Goal: Task Accomplishment & Management: Use online tool/utility

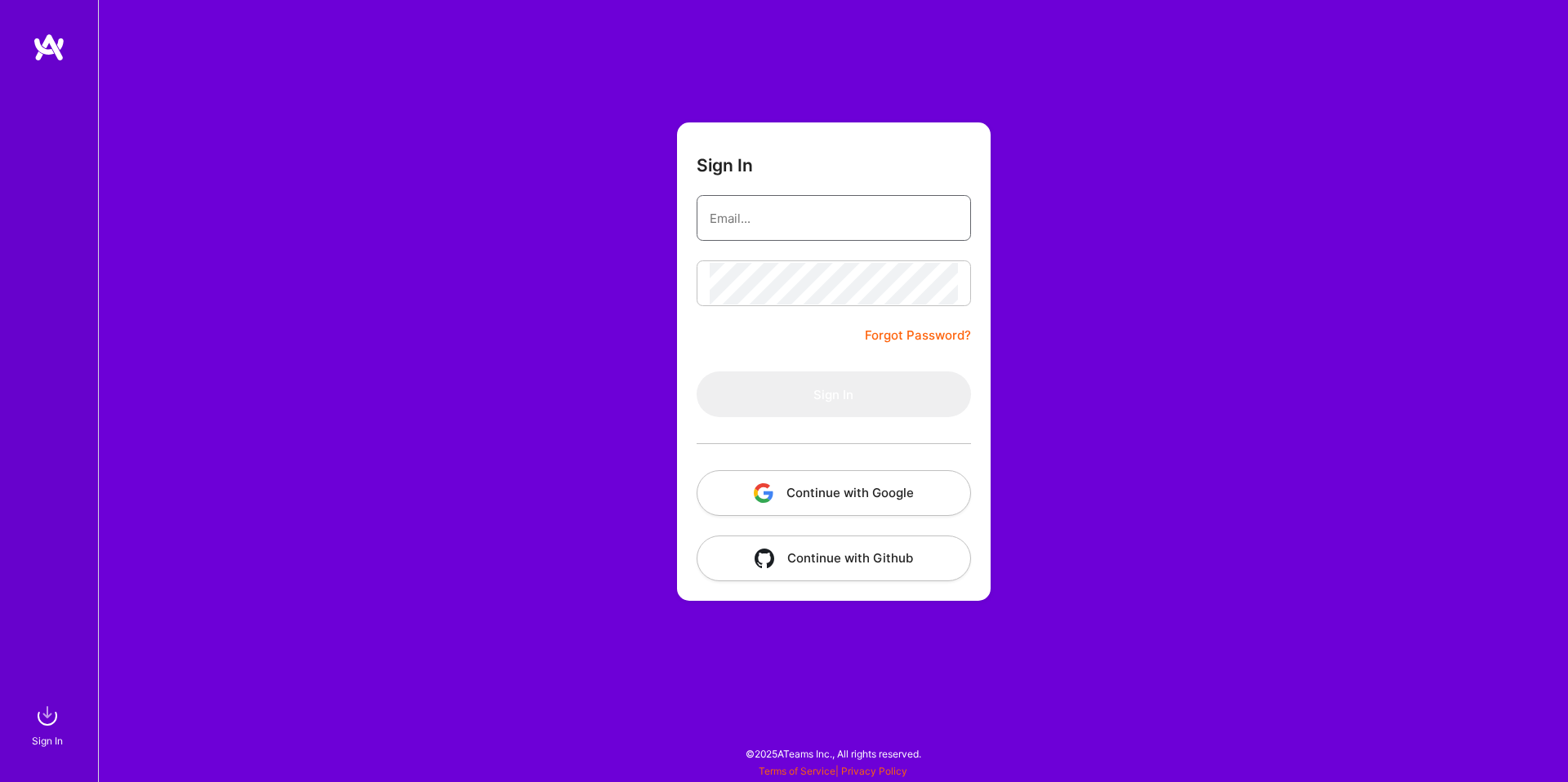
type input "doron@a.team"
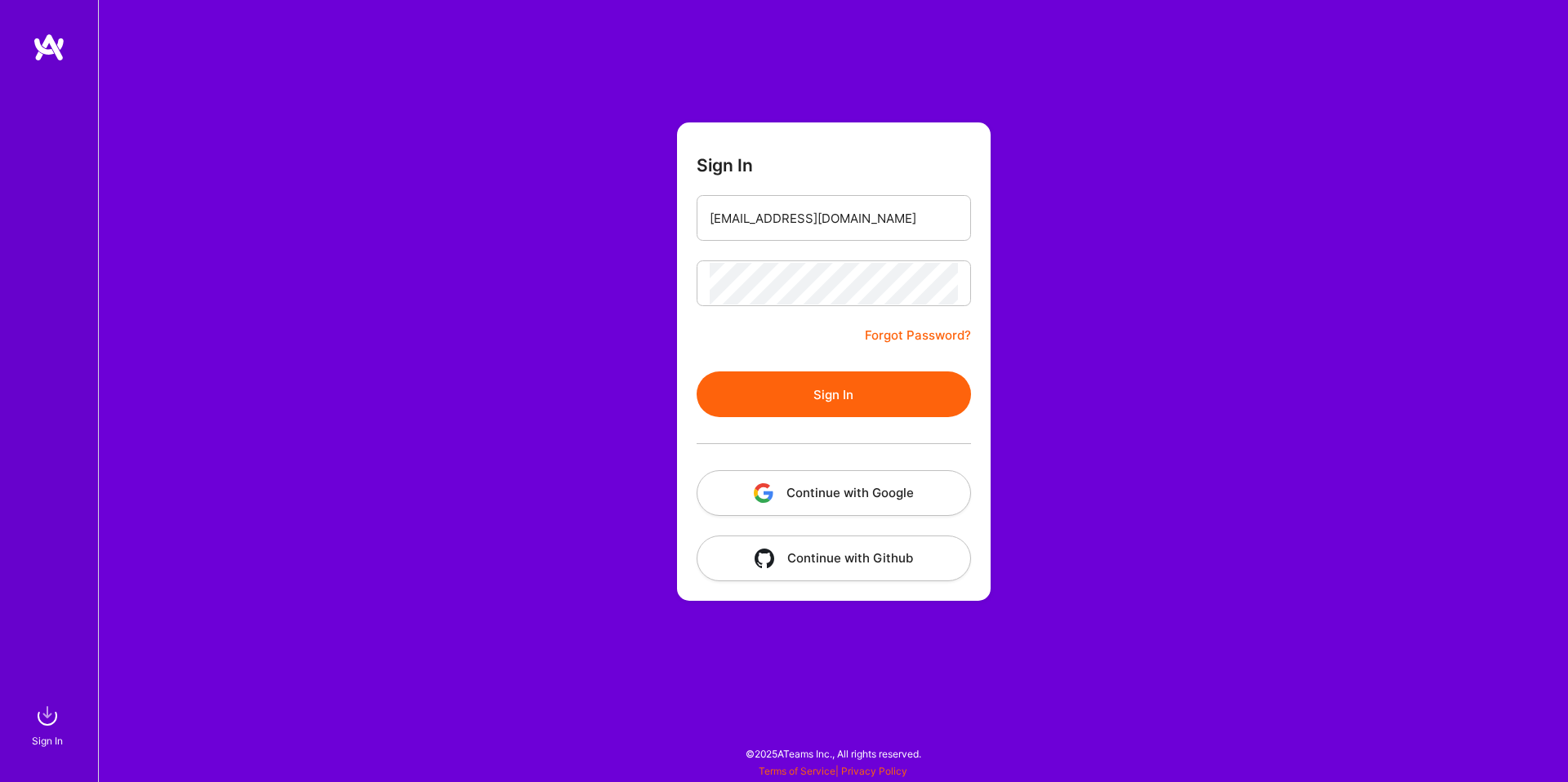
click at [918, 486] on button "Continue with Google" at bounding box center [833, 492] width 274 height 46
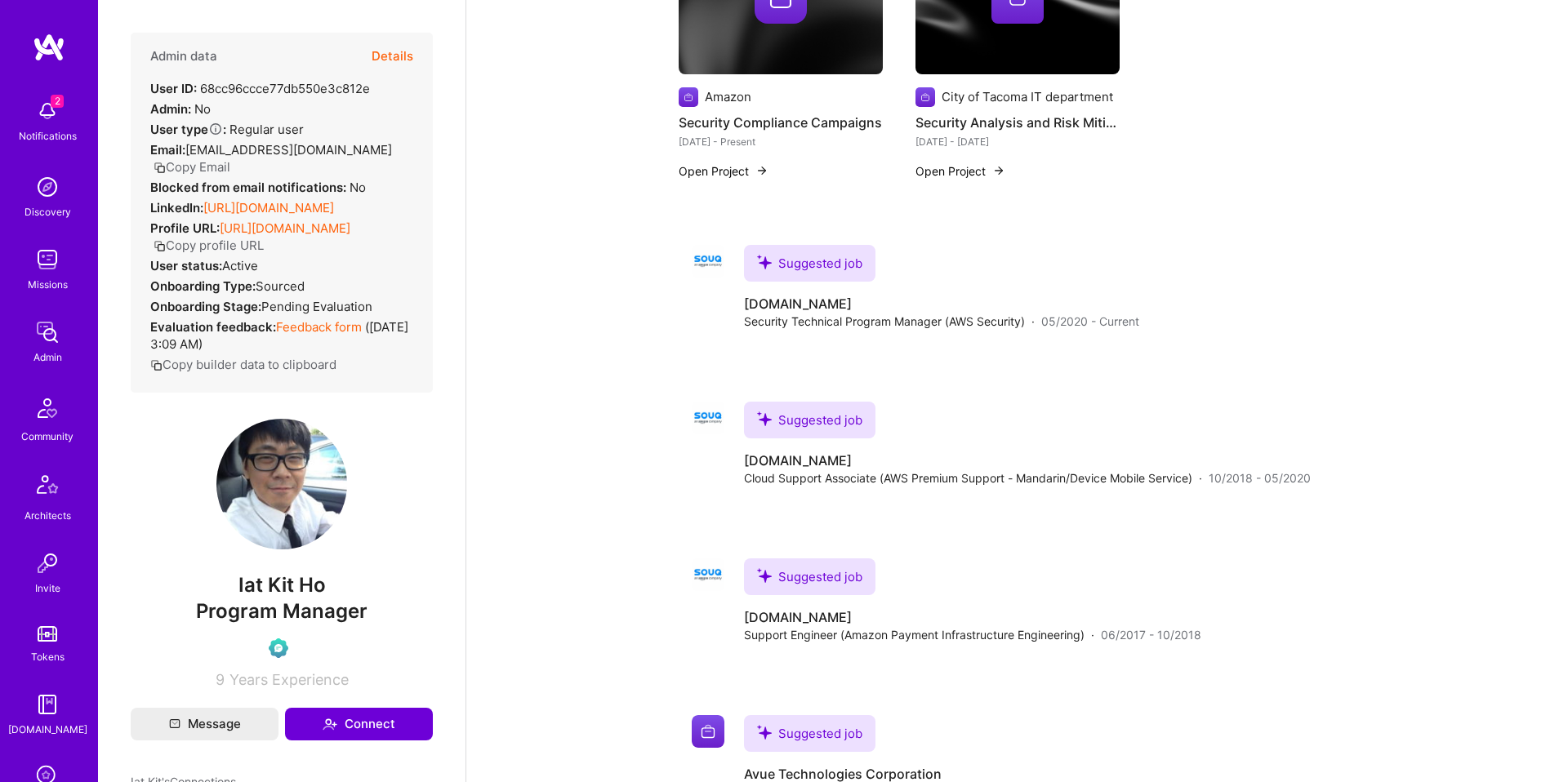
scroll to position [1375, 0]
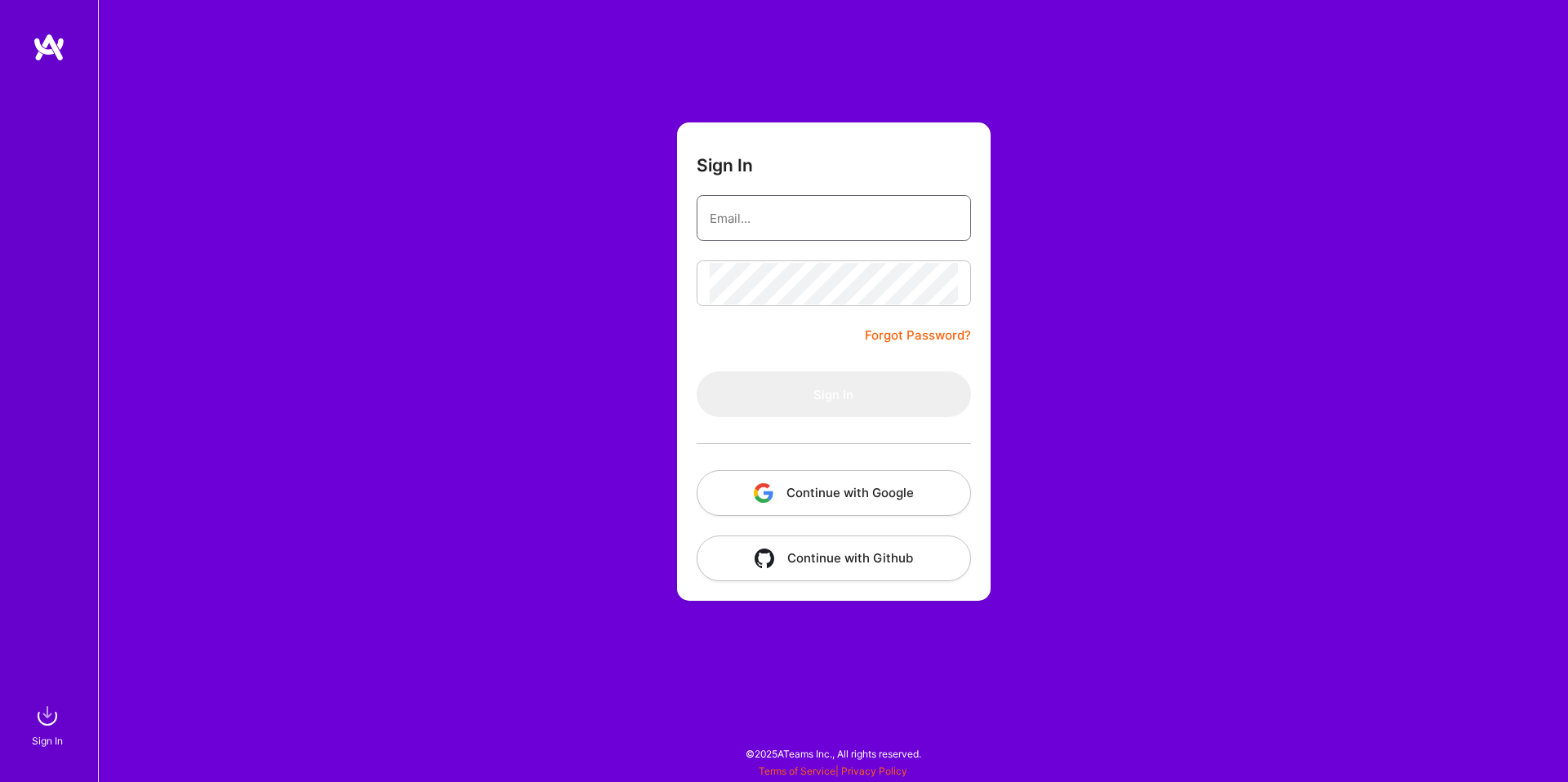
type input "doron@a.team"
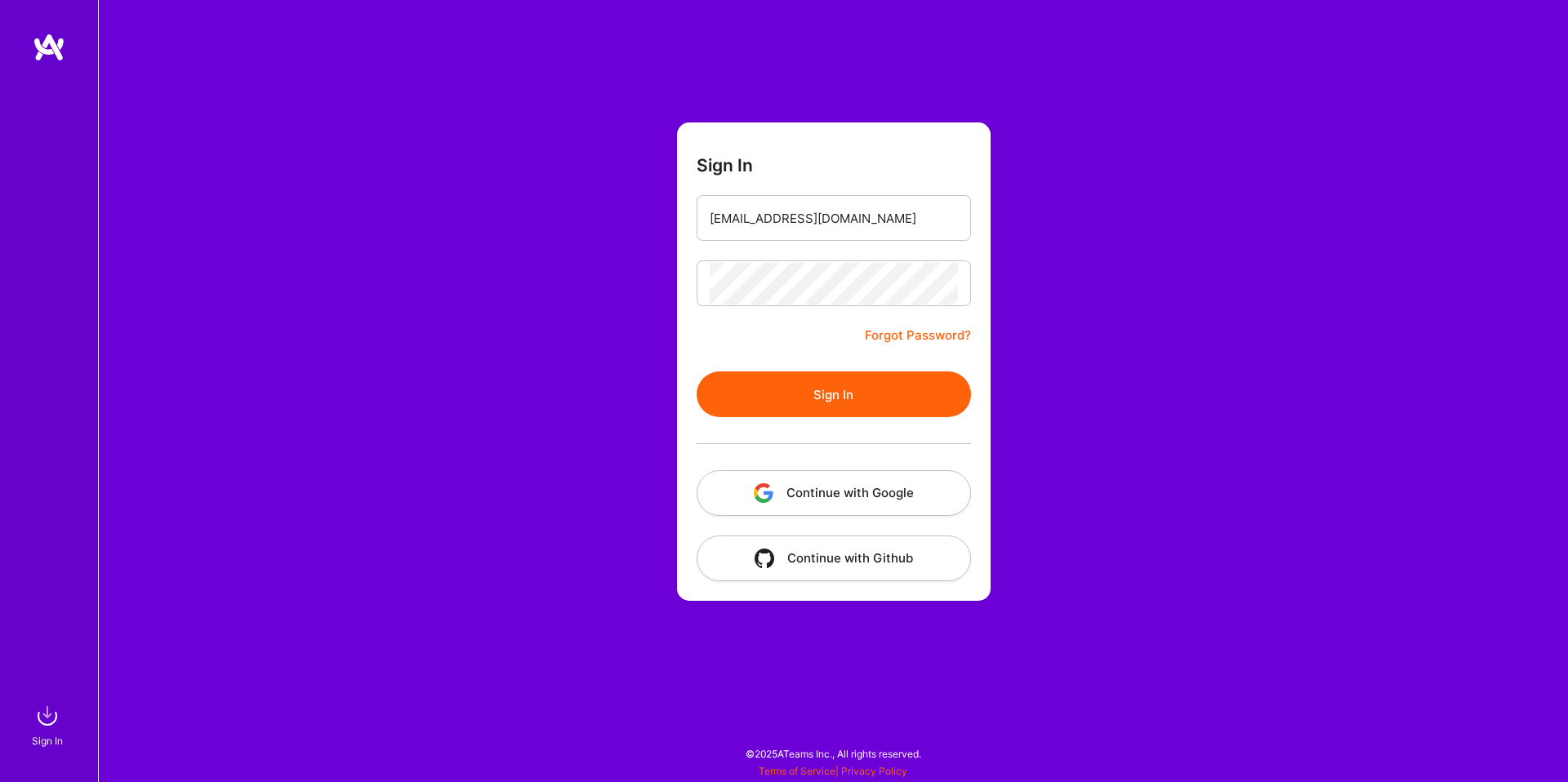
click at [837, 488] on button "Continue with Google" at bounding box center [833, 492] width 274 height 46
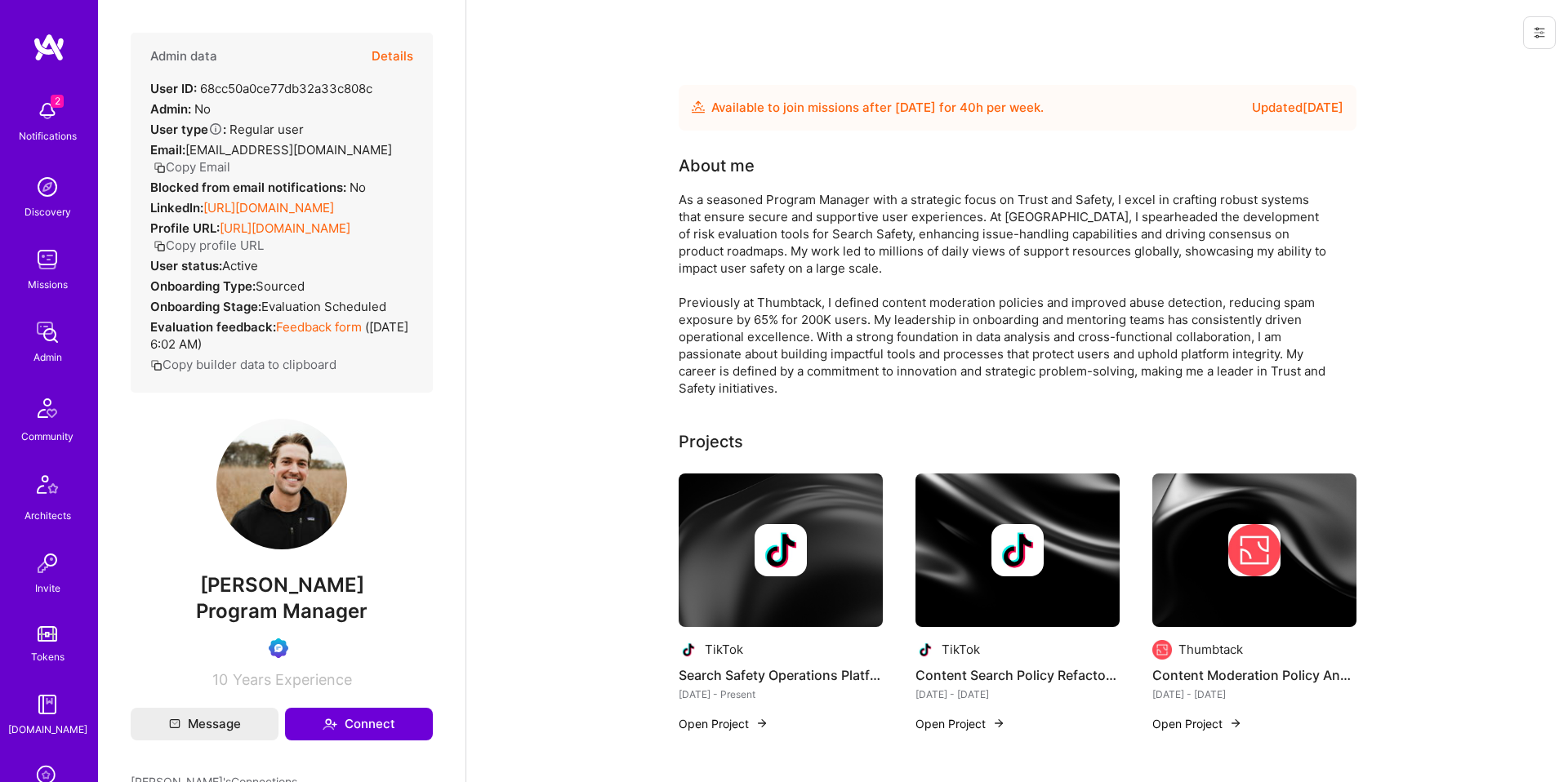
drag, startPoint x: 390, startPoint y: 39, endPoint x: 561, endPoint y: 77, distance: 175.2
click at [389, 39] on button "Details" at bounding box center [392, 56] width 41 height 47
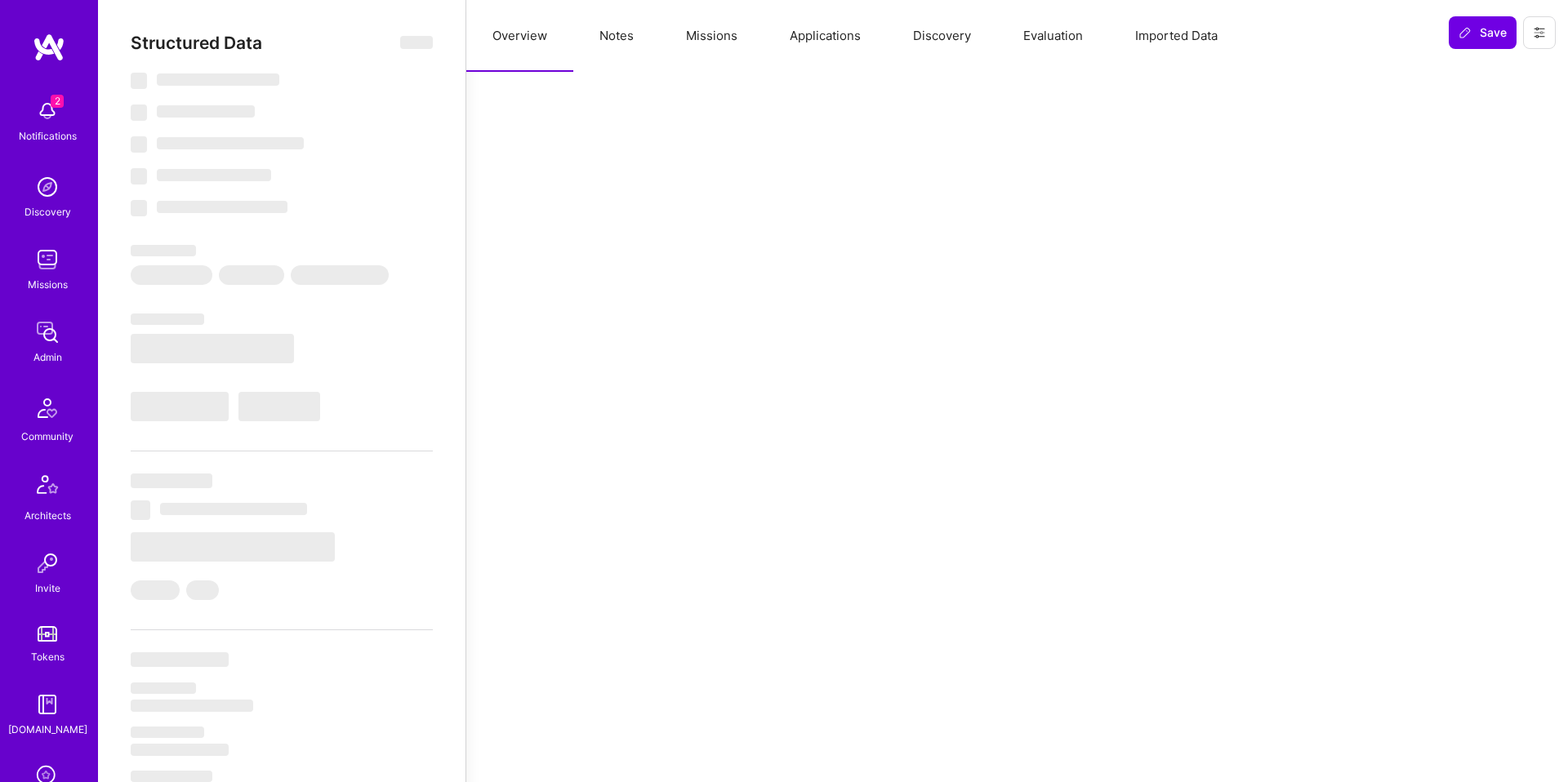
click at [818, 44] on button "Applications" at bounding box center [824, 36] width 123 height 72
select select "Future Date"
select select "Verified"
select select "US"
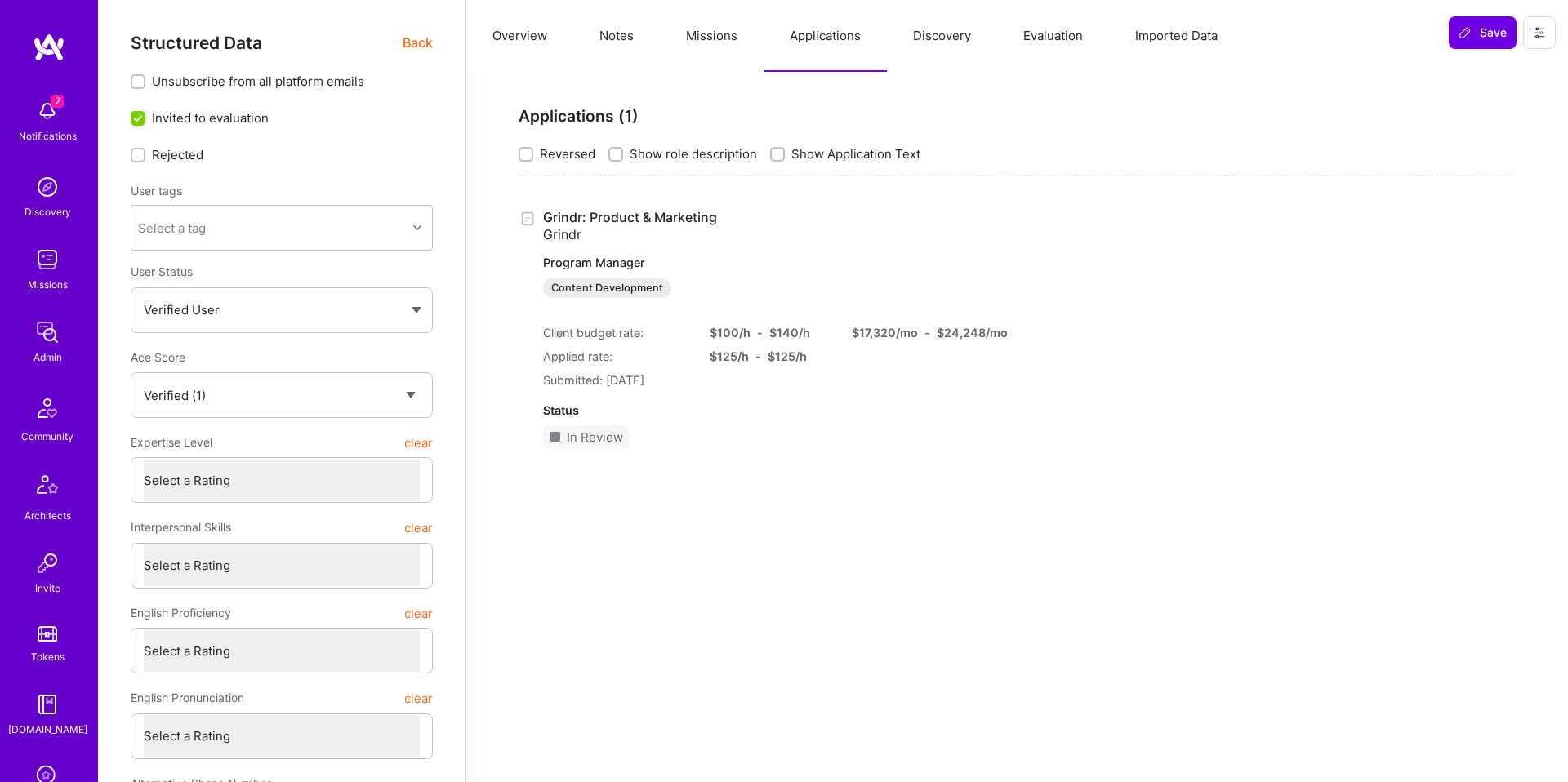
click at [632, 220] on link "Grindr: Product & Marketing Grindr Program Manager Content Development" at bounding box center [759, 254] width 432 height 89
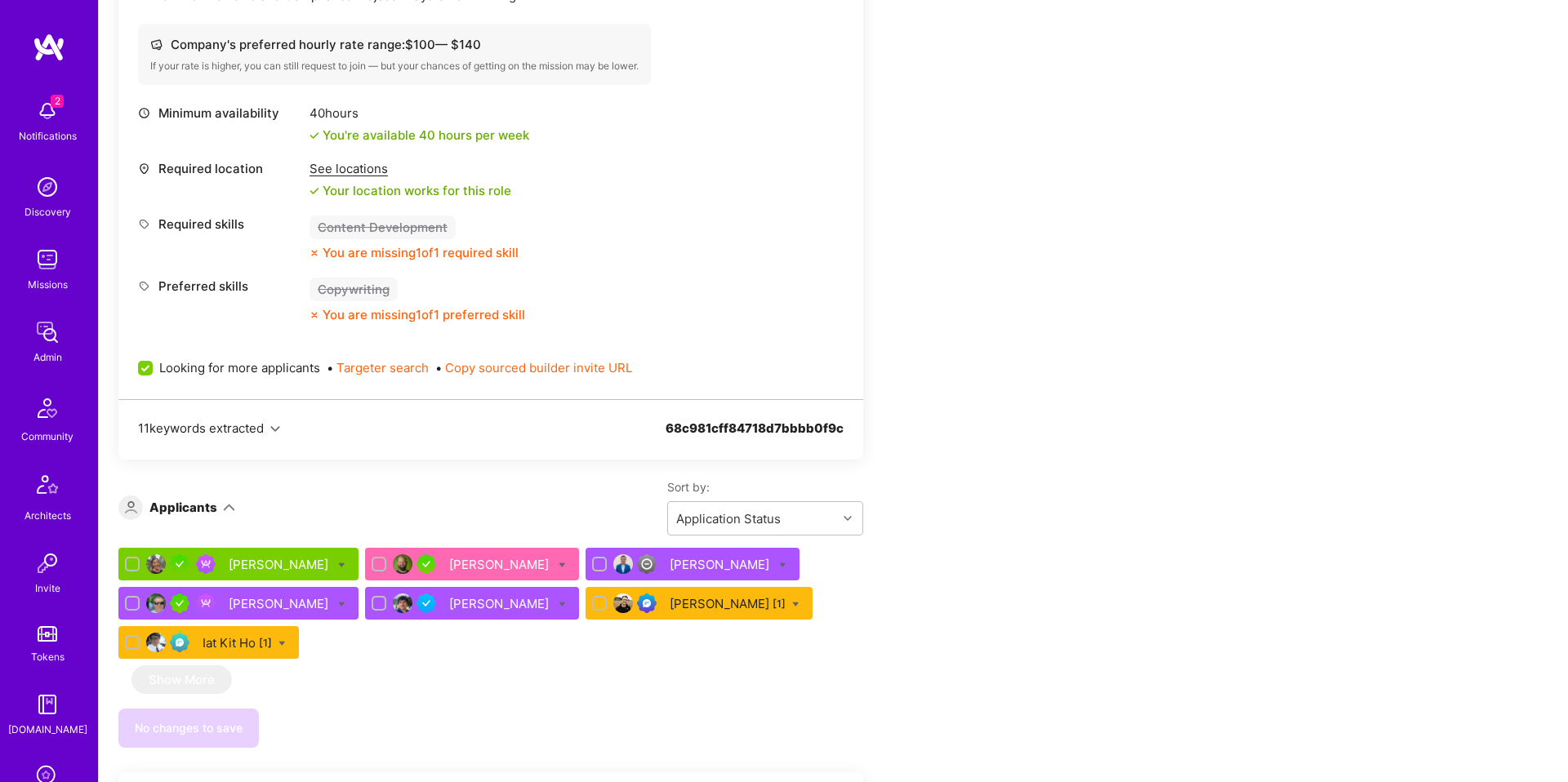
scroll to position [1818, 0]
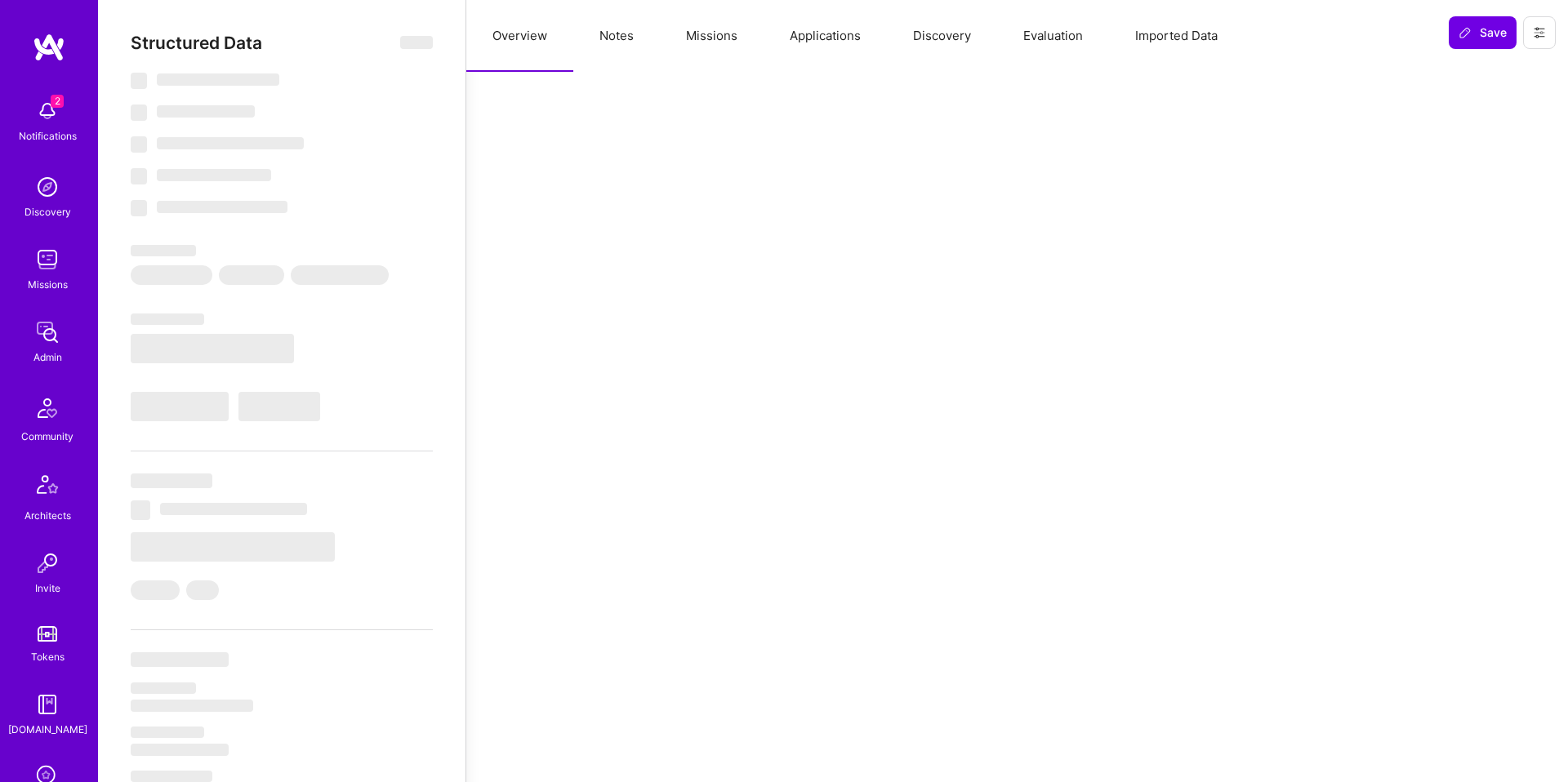
select select "Right Now"
select select "7"
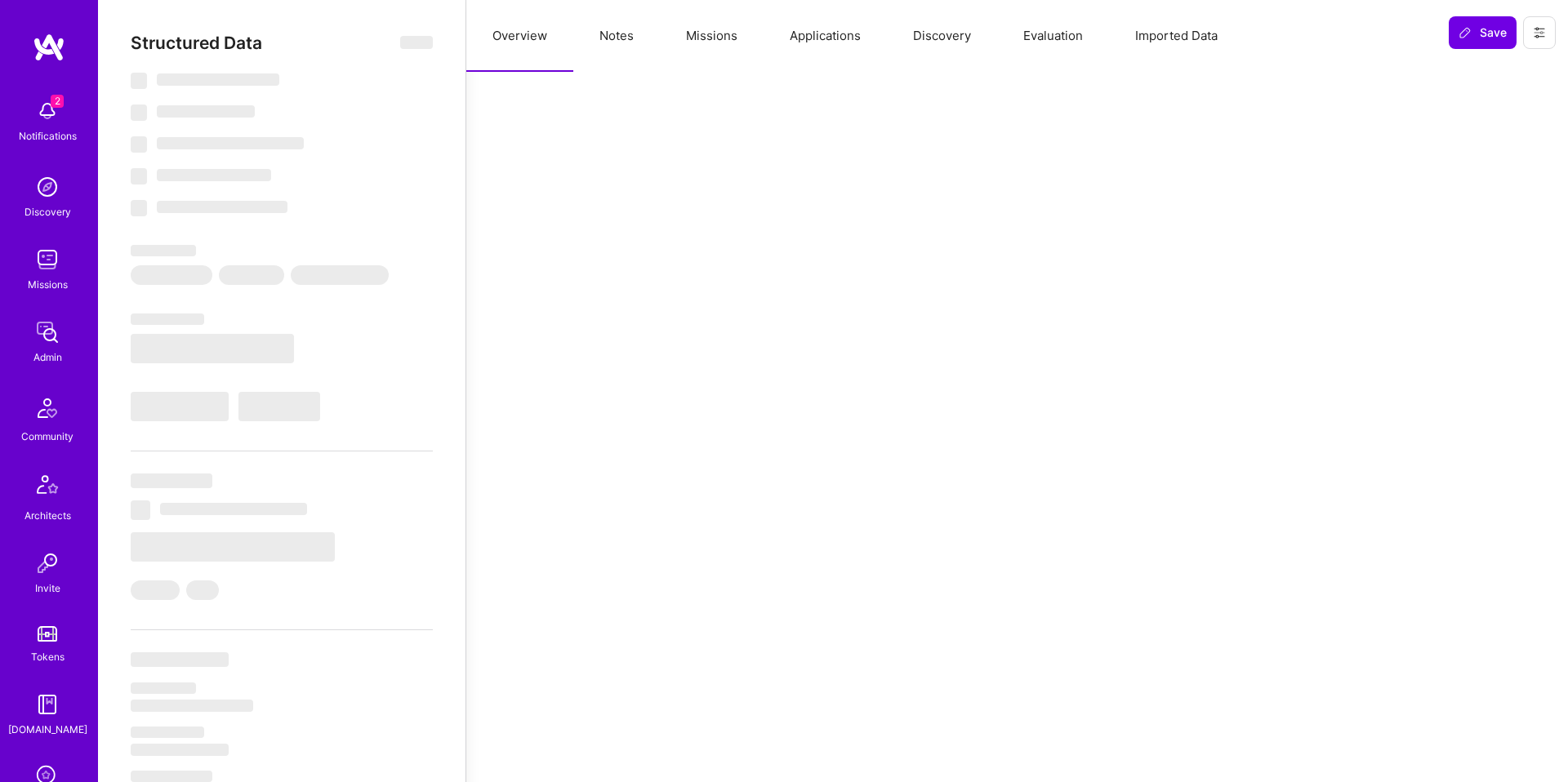
select select "IN"
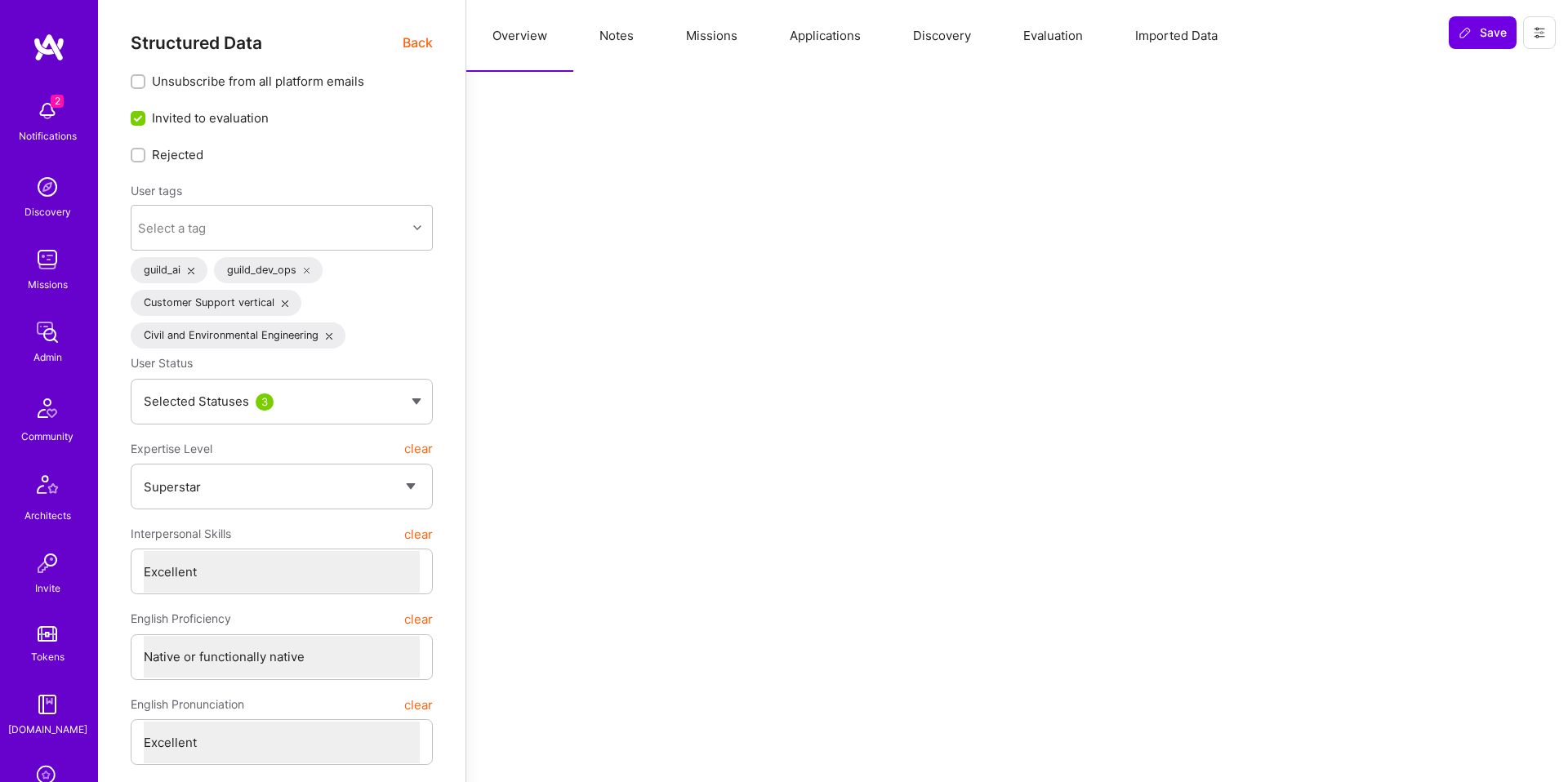
click at [701, 37] on button "Missions" at bounding box center [712, 36] width 104 height 72
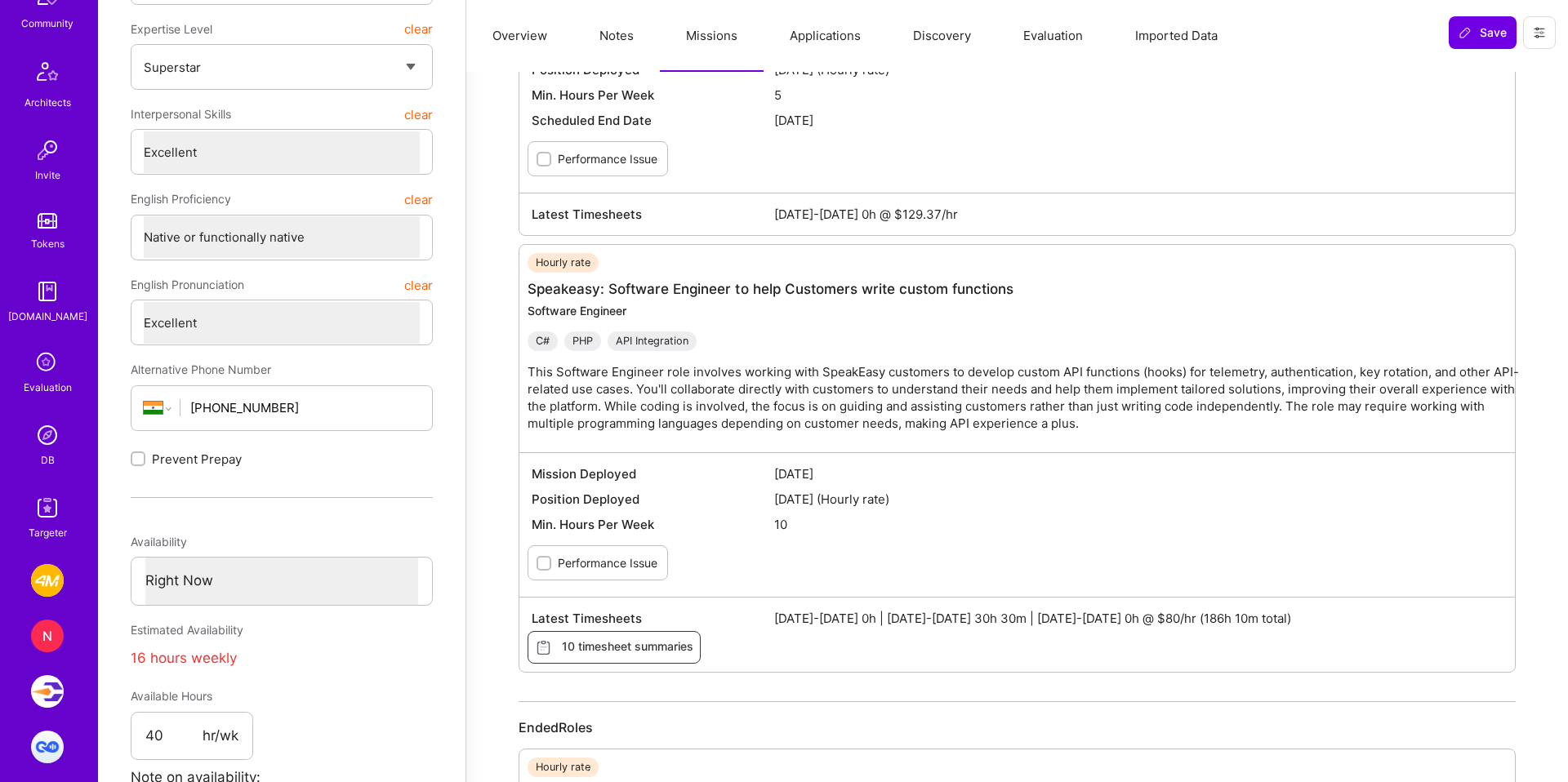
scroll to position [417, 0]
click at [53, 422] on img at bounding box center [47, 431] width 33 height 33
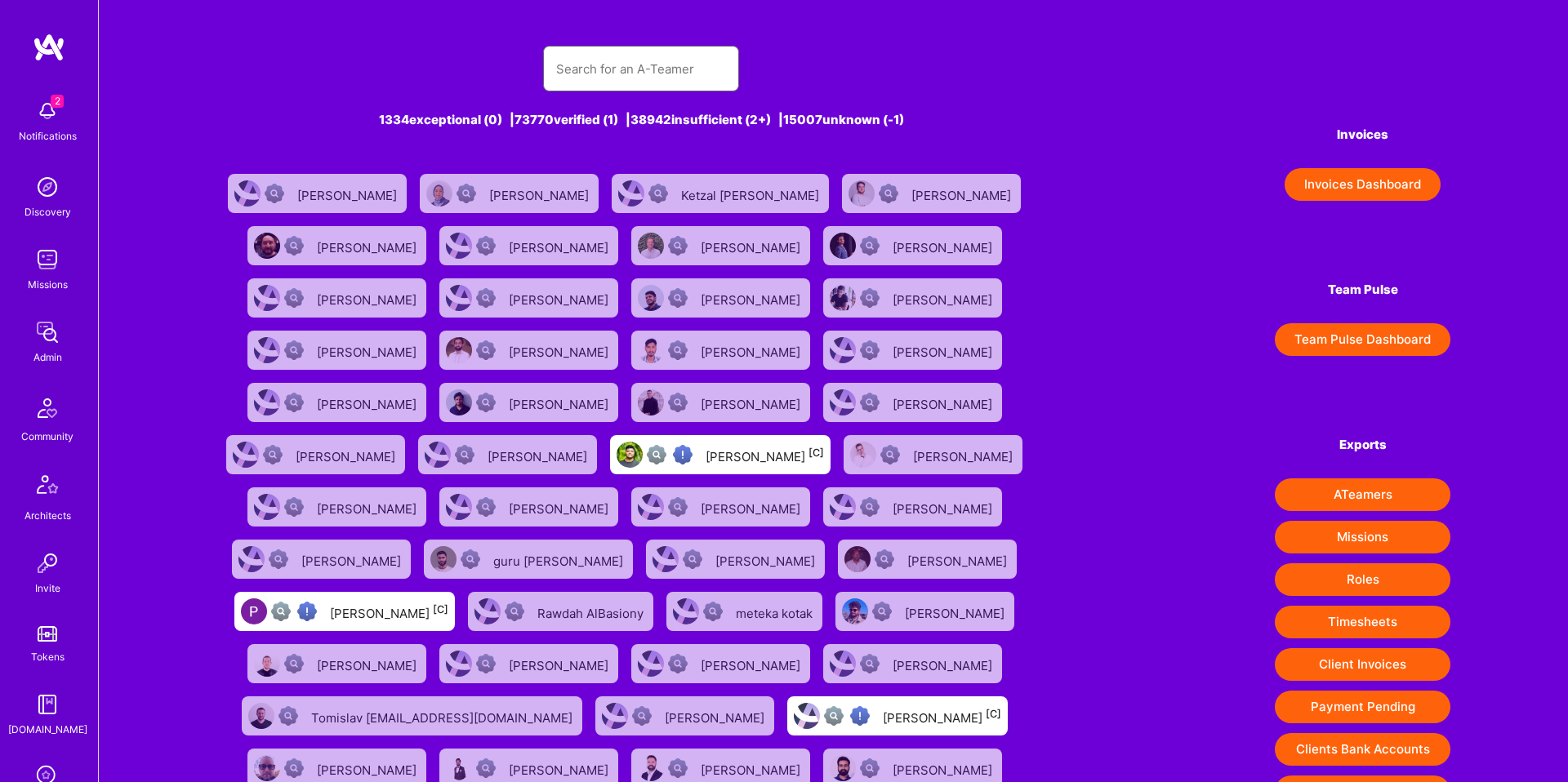
click at [675, 75] on input "text" at bounding box center [641, 69] width 170 height 41
paste input "Adrian Wolny"
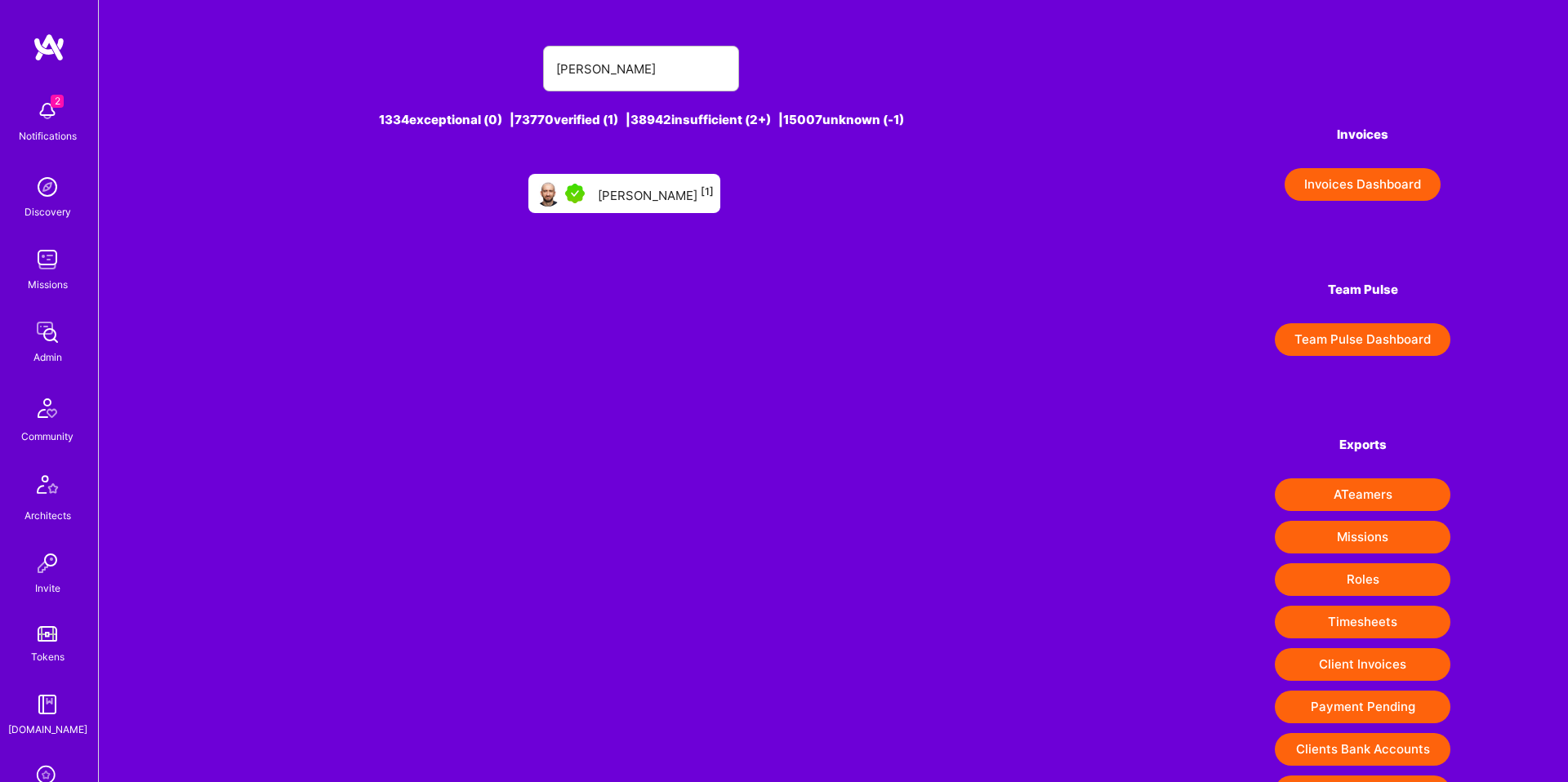
click at [652, 192] on div "Adrian Wolny [1]" at bounding box center [655, 193] width 116 height 21
click at [656, 78] on input "Adrian Wolny" at bounding box center [641, 69] width 170 height 41
paste input "[PERSON_NAME]"
click at [688, 203] on div "Stefan Micic [-1]" at bounding box center [656, 193] width 121 height 21
click at [602, 73] on input "Stefan Micic" at bounding box center [641, 69] width 170 height 41
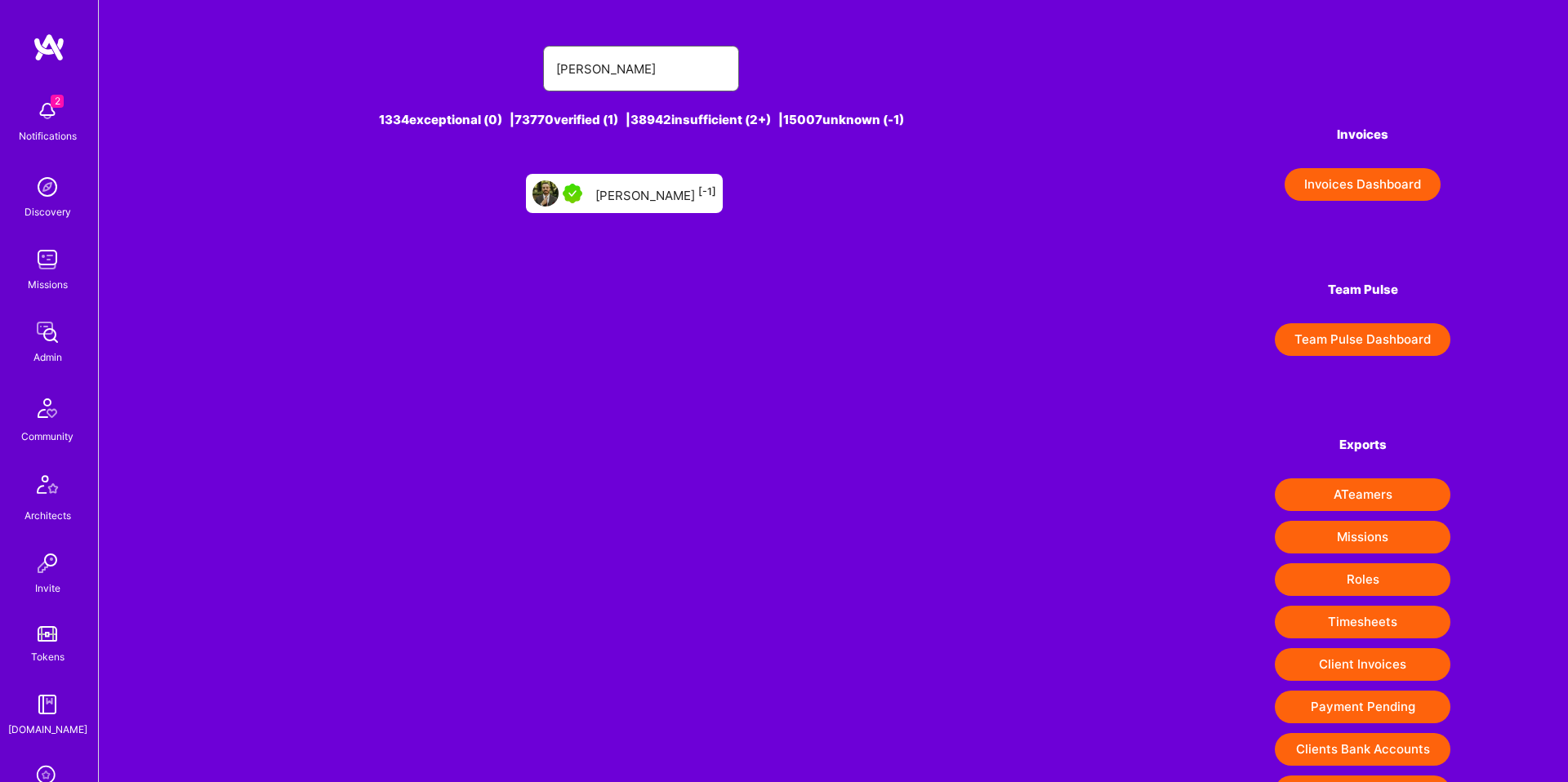
paste input "Fernando"
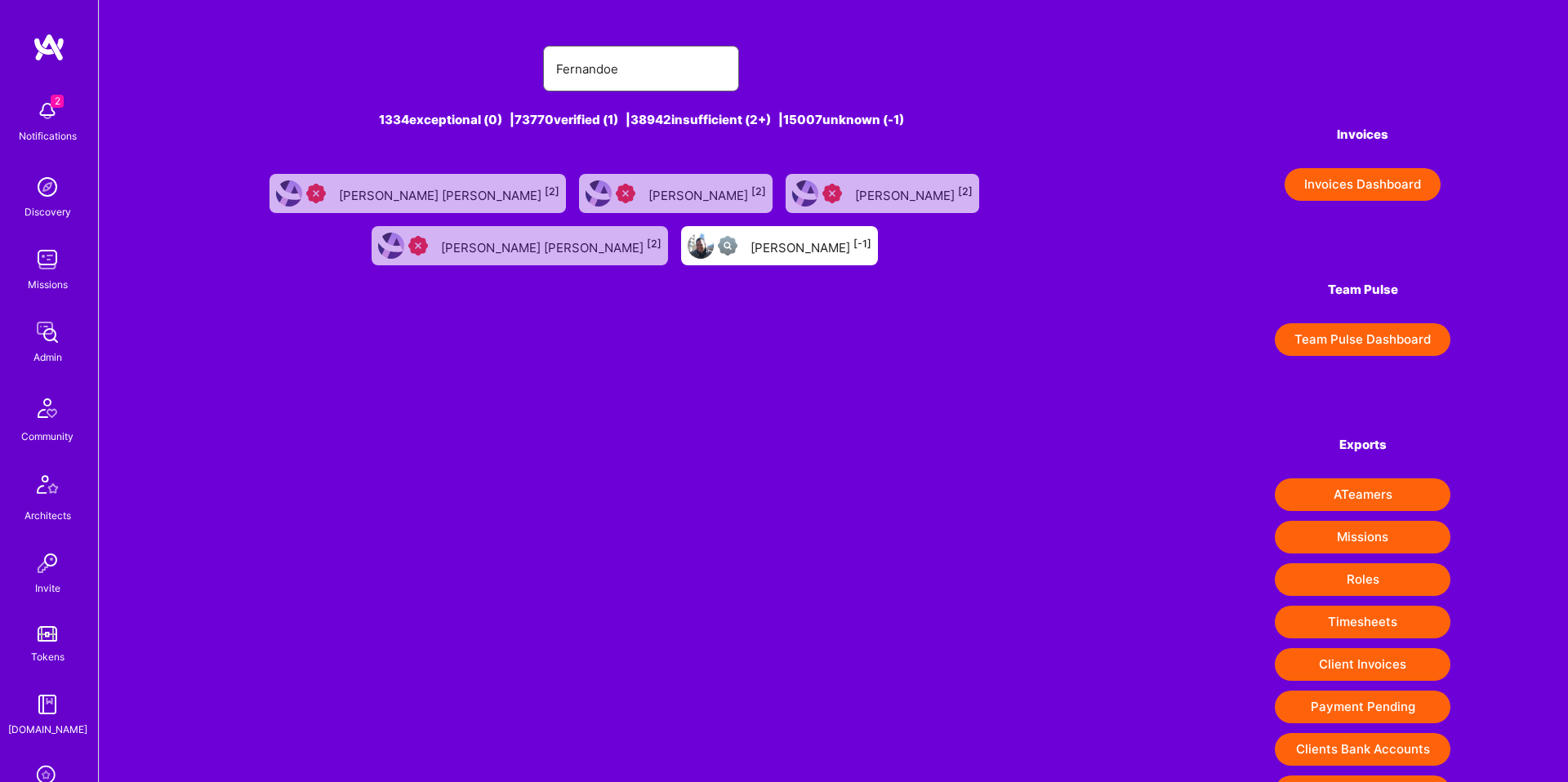
click at [671, 64] on input "Fernandoe" at bounding box center [641, 69] width 170 height 41
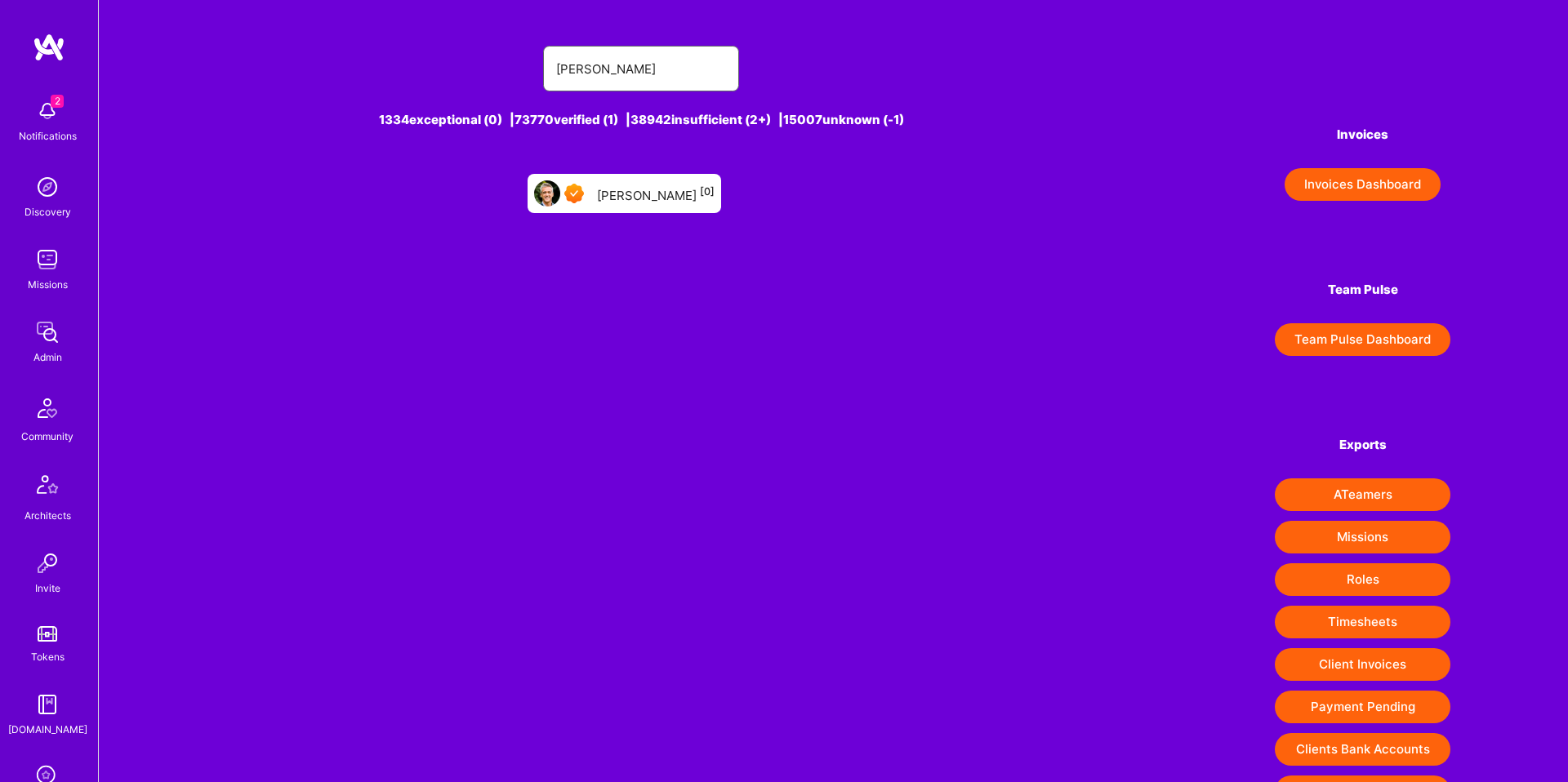
type input "ned moor"
click at [674, 200] on div "Ned Moorfield [0]" at bounding box center [655, 193] width 118 height 21
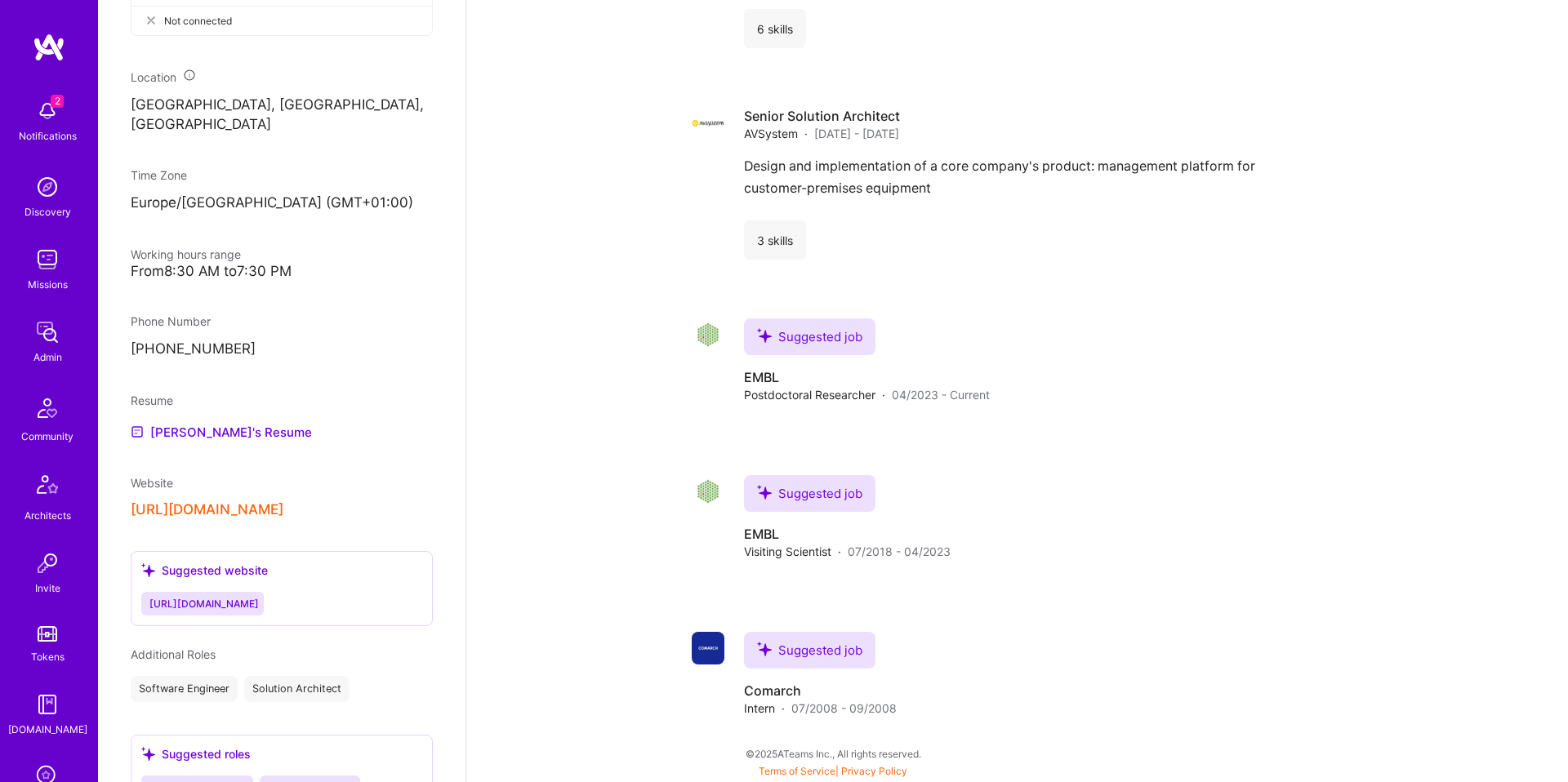
scroll to position [919, 0]
click at [217, 421] on link "Adrian's Resume" at bounding box center [221, 431] width 181 height 20
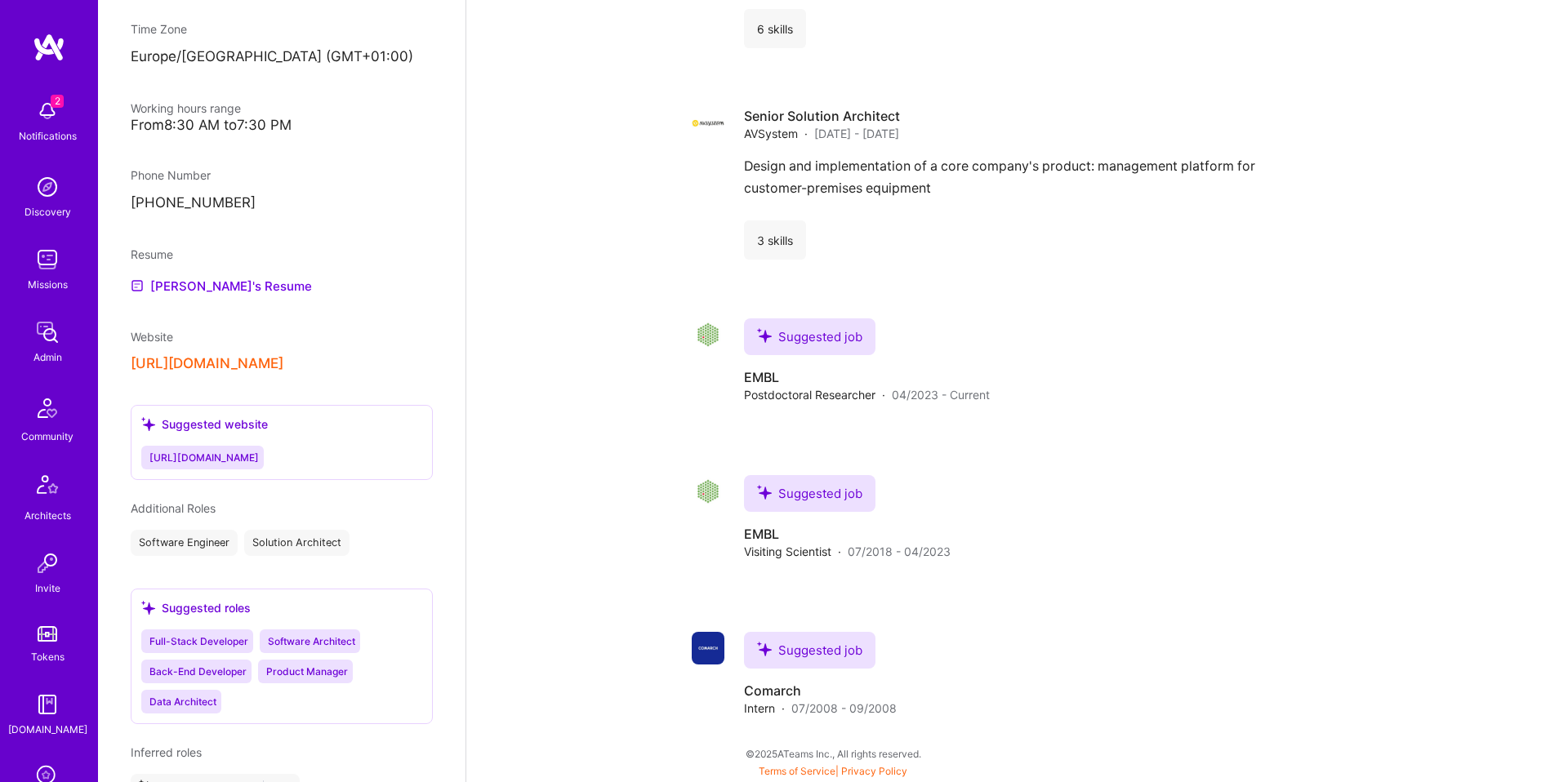
scroll to position [0, 0]
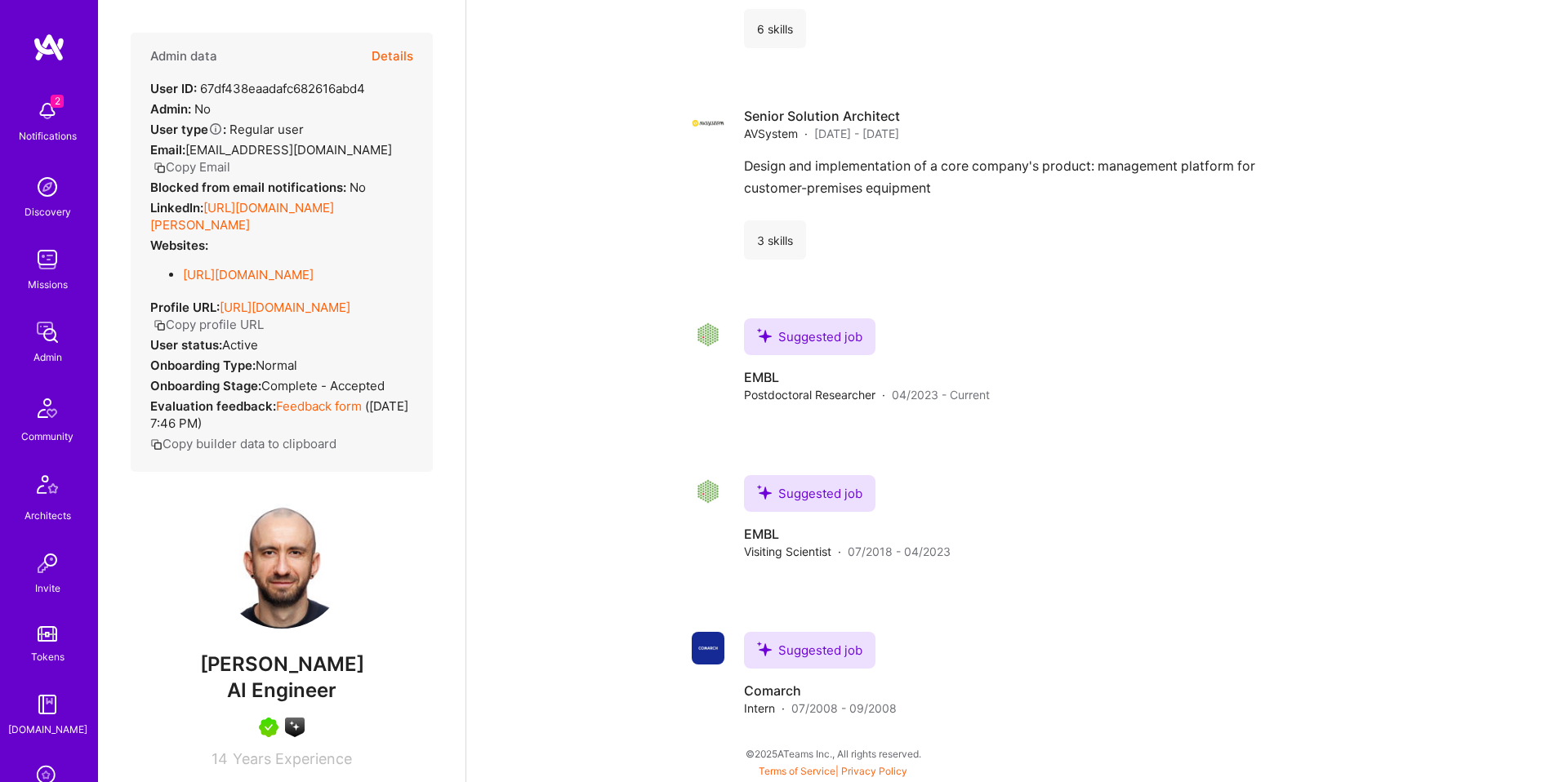
click at [398, 53] on button "Details" at bounding box center [392, 56] width 41 height 47
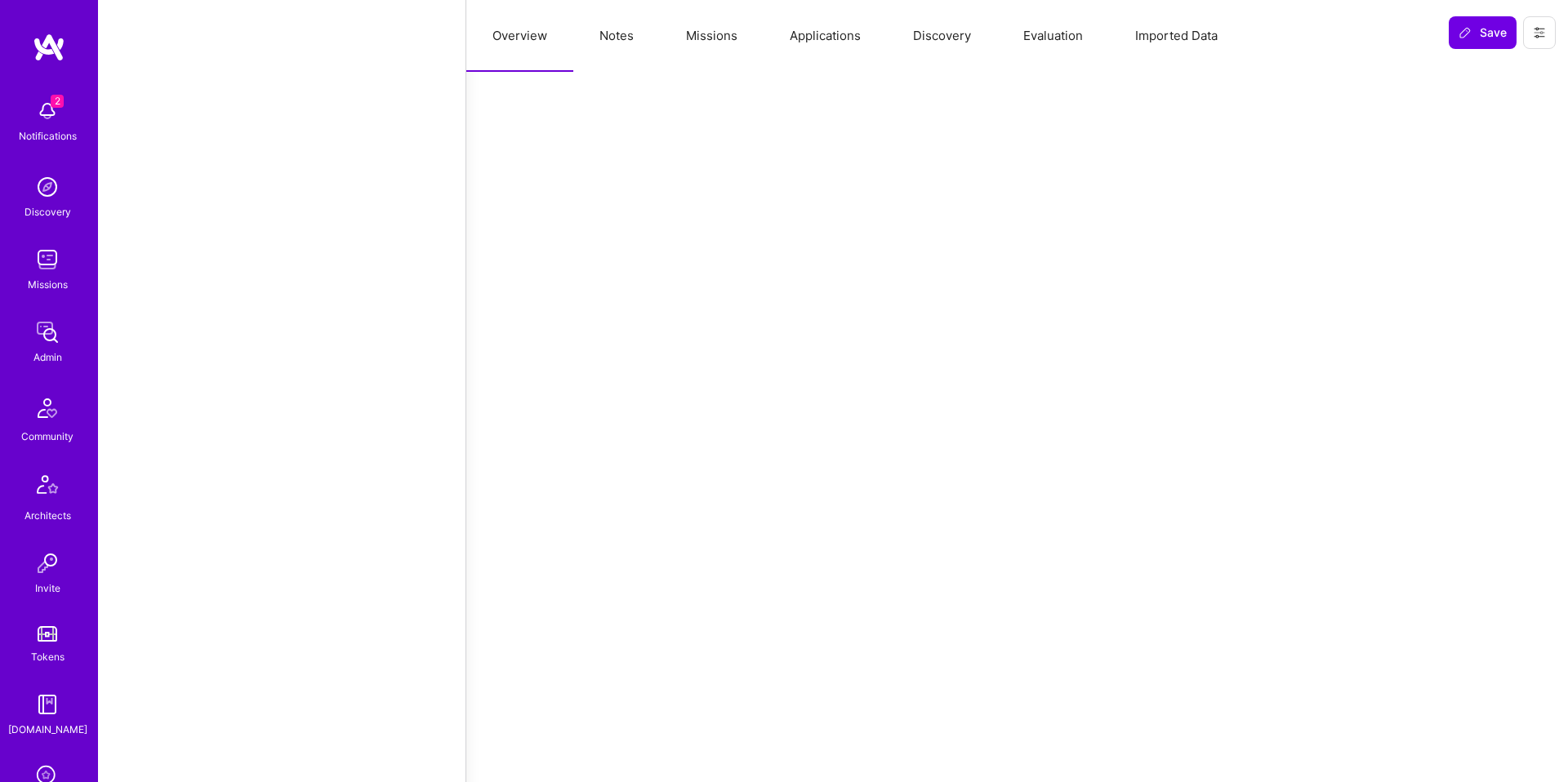
scroll to position [1928, 0]
select select "Right Now"
select select "5"
select select "7"
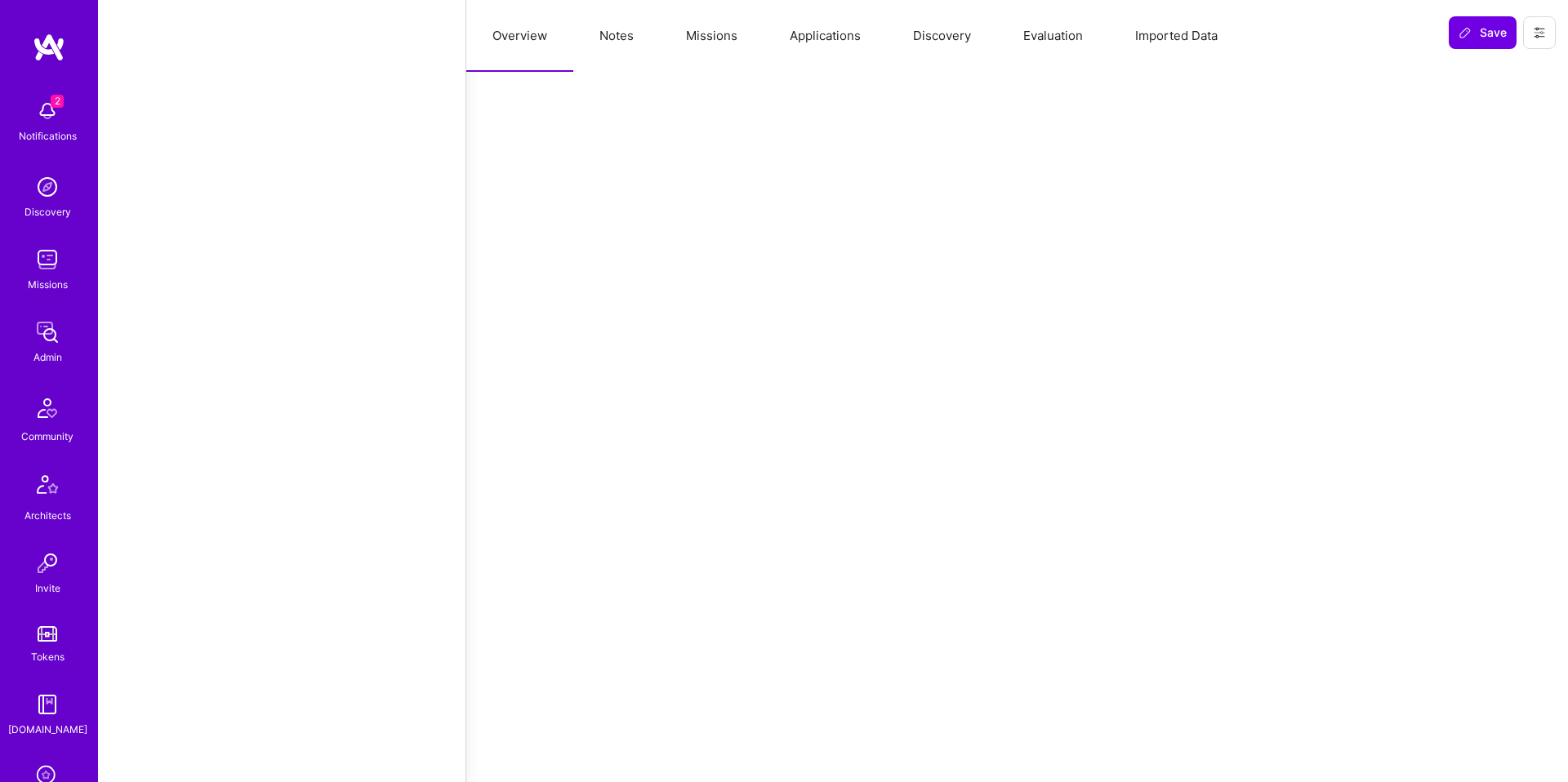
select select "6"
select select "DE"
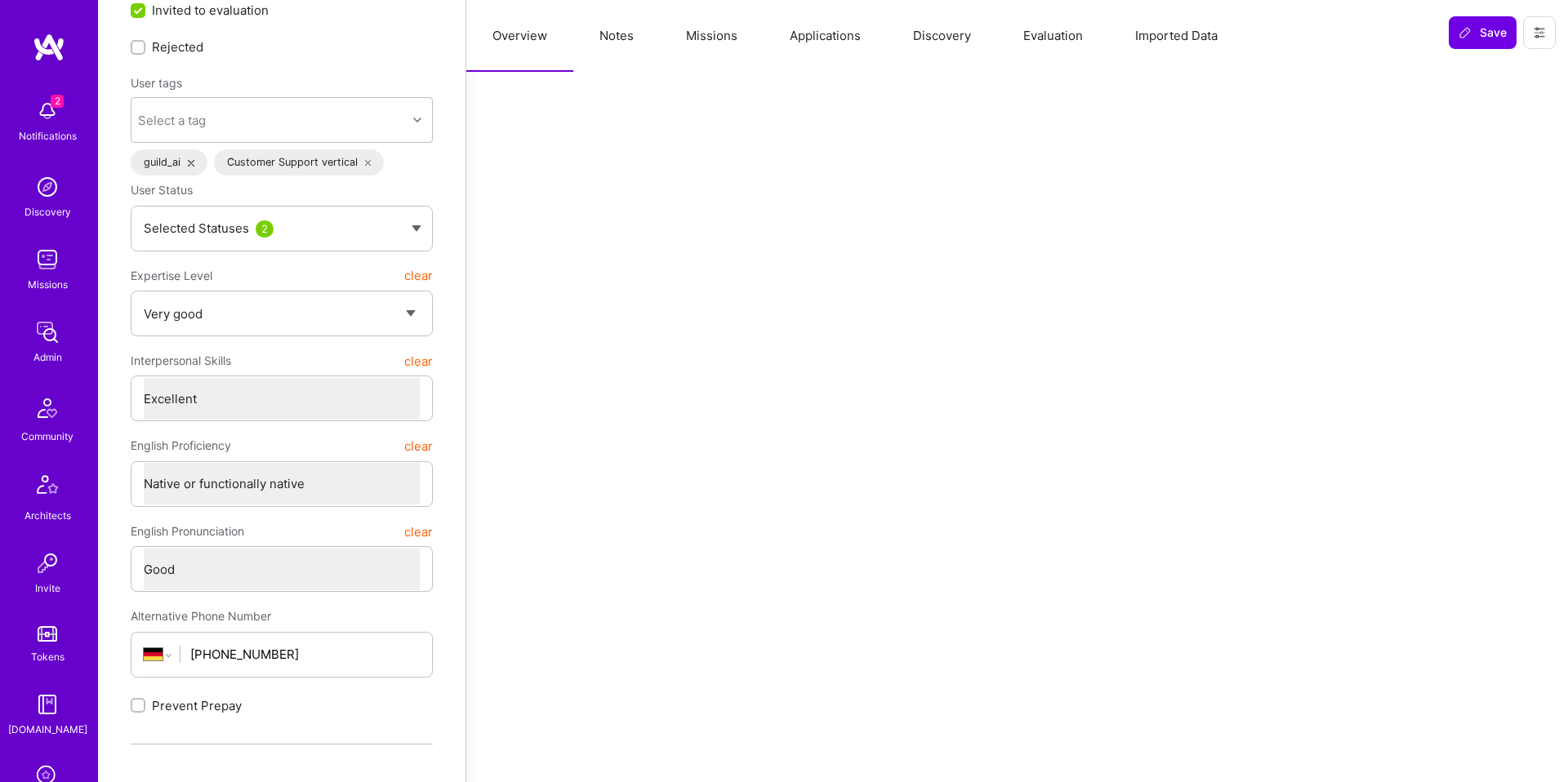
scroll to position [0, 0]
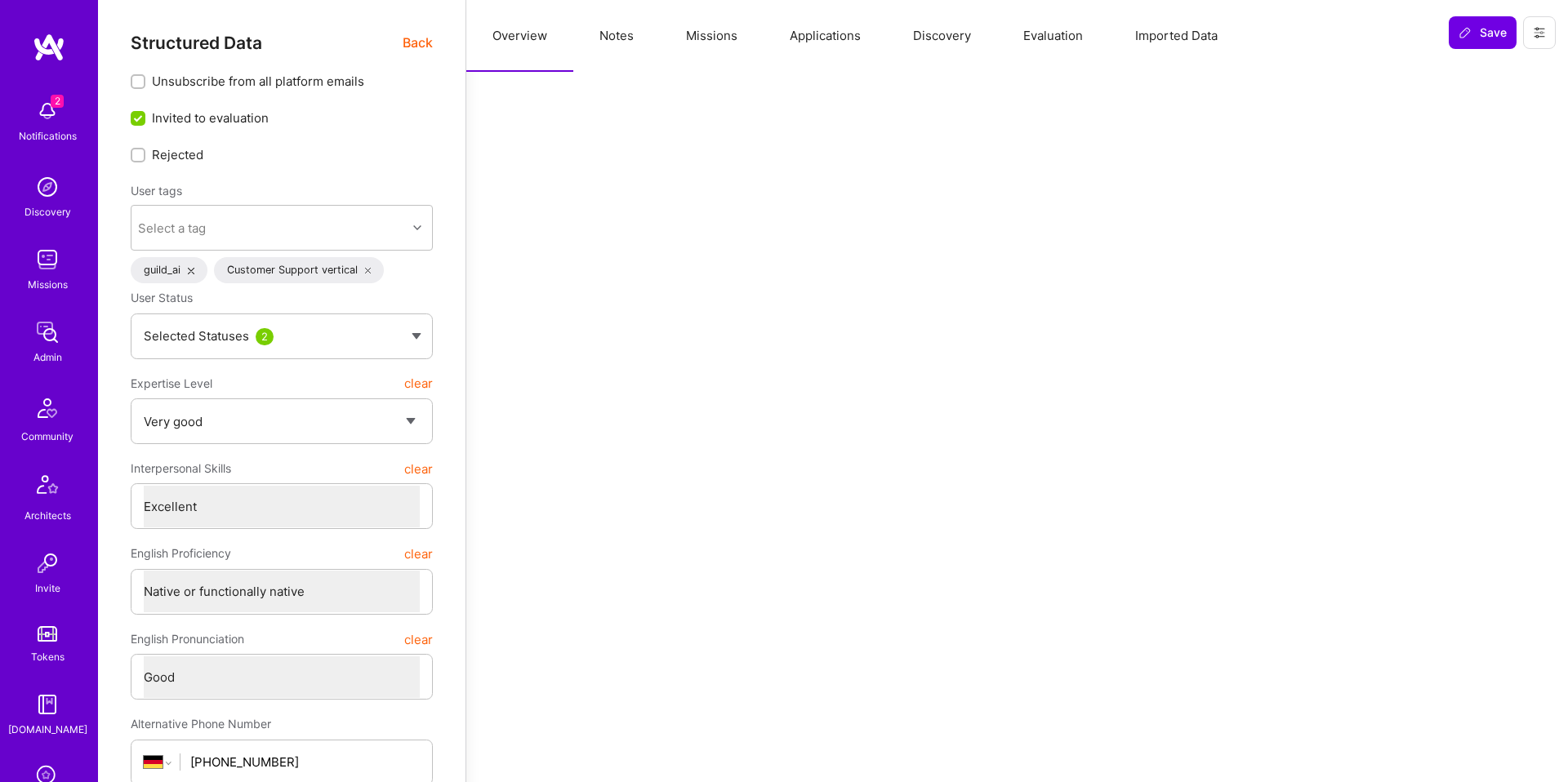
click at [1086, 32] on button "Evaluation" at bounding box center [1053, 36] width 112 height 72
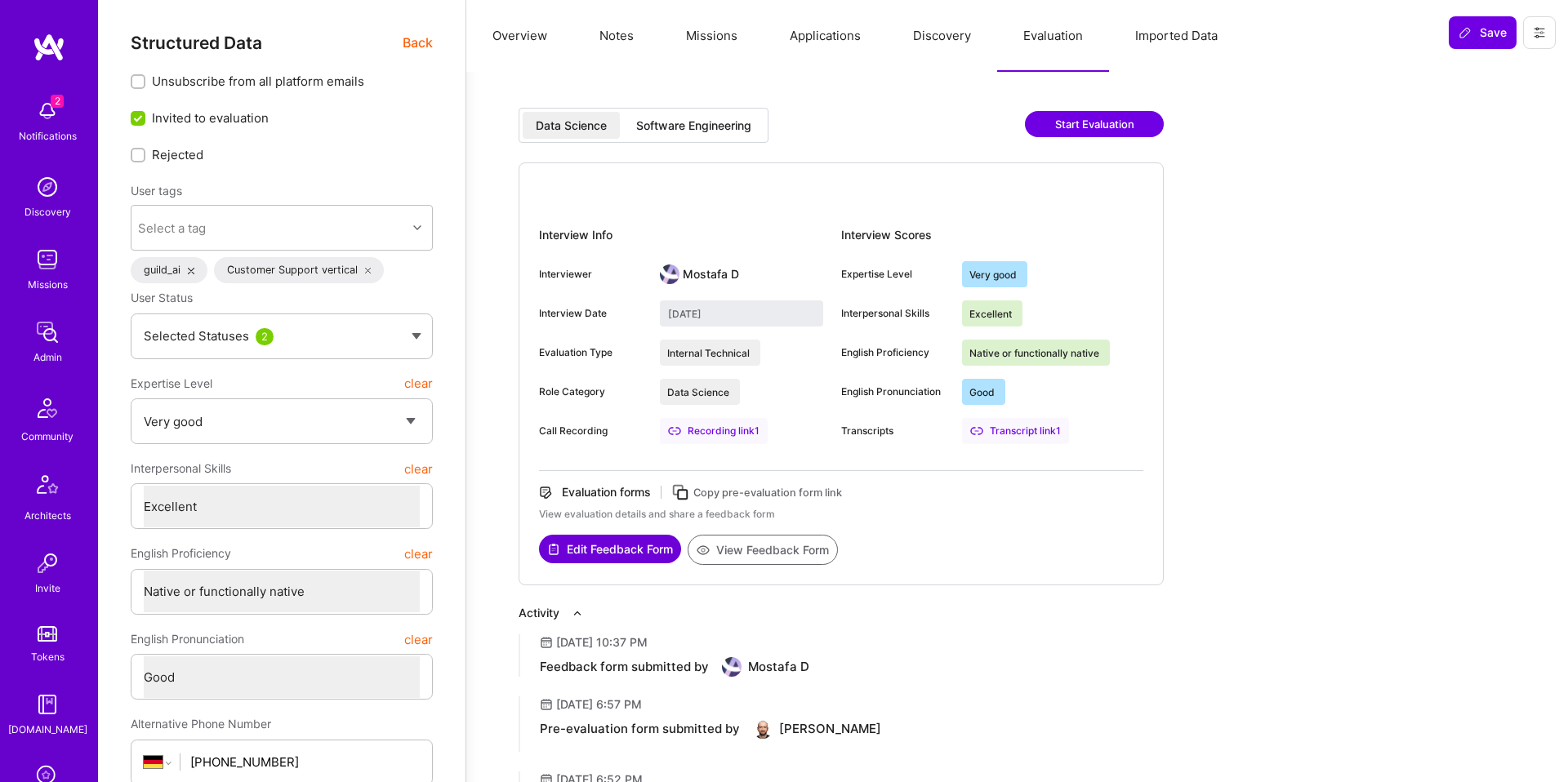
click at [727, 143] on div "Data Science Software Engineering Start Evaluation" at bounding box center [841, 135] width 645 height 55
click at [732, 126] on div "Software Engineering" at bounding box center [694, 125] width 115 height 16
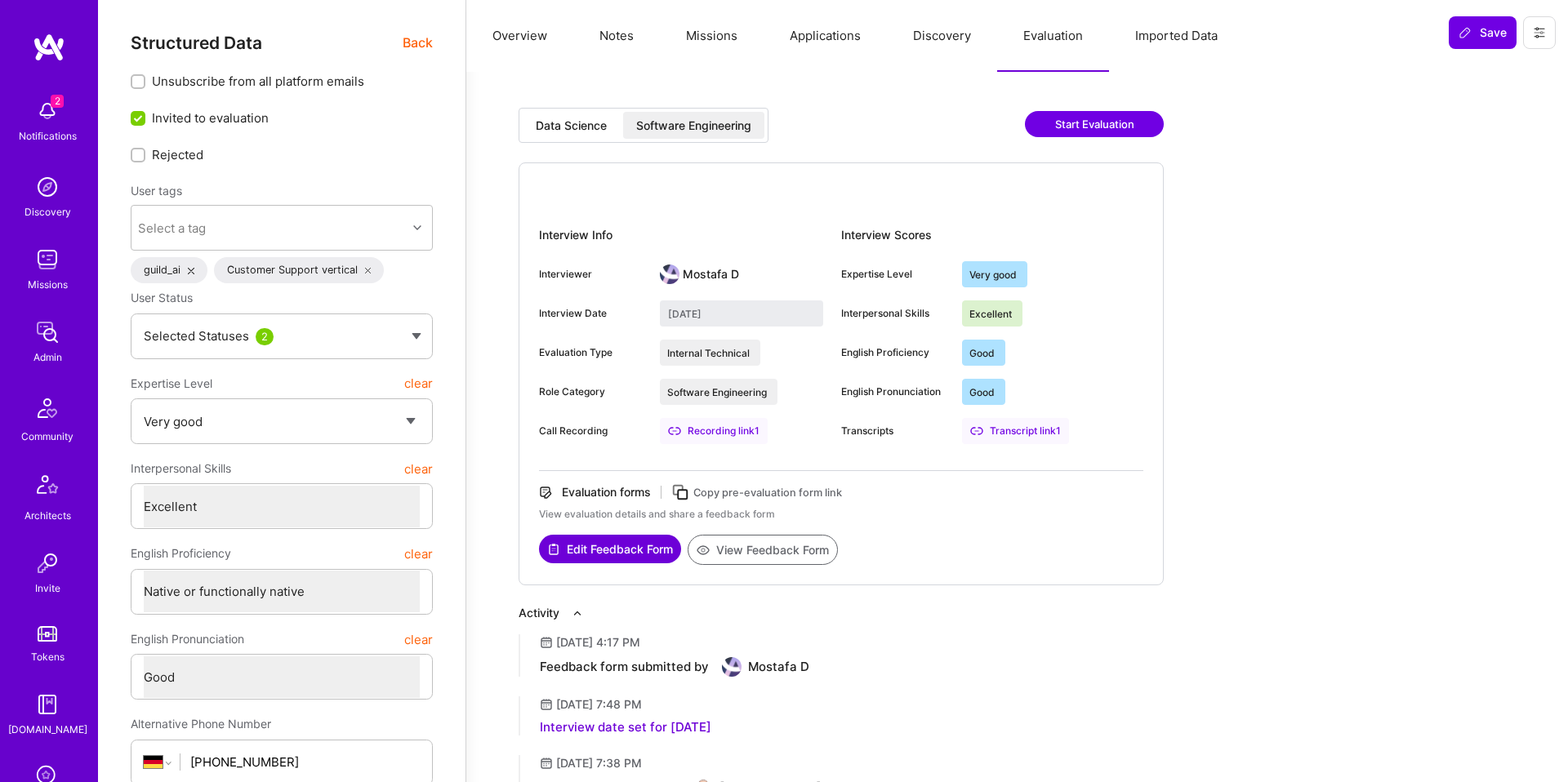
click at [567, 137] on div "Data Science" at bounding box center [571, 125] width 97 height 27
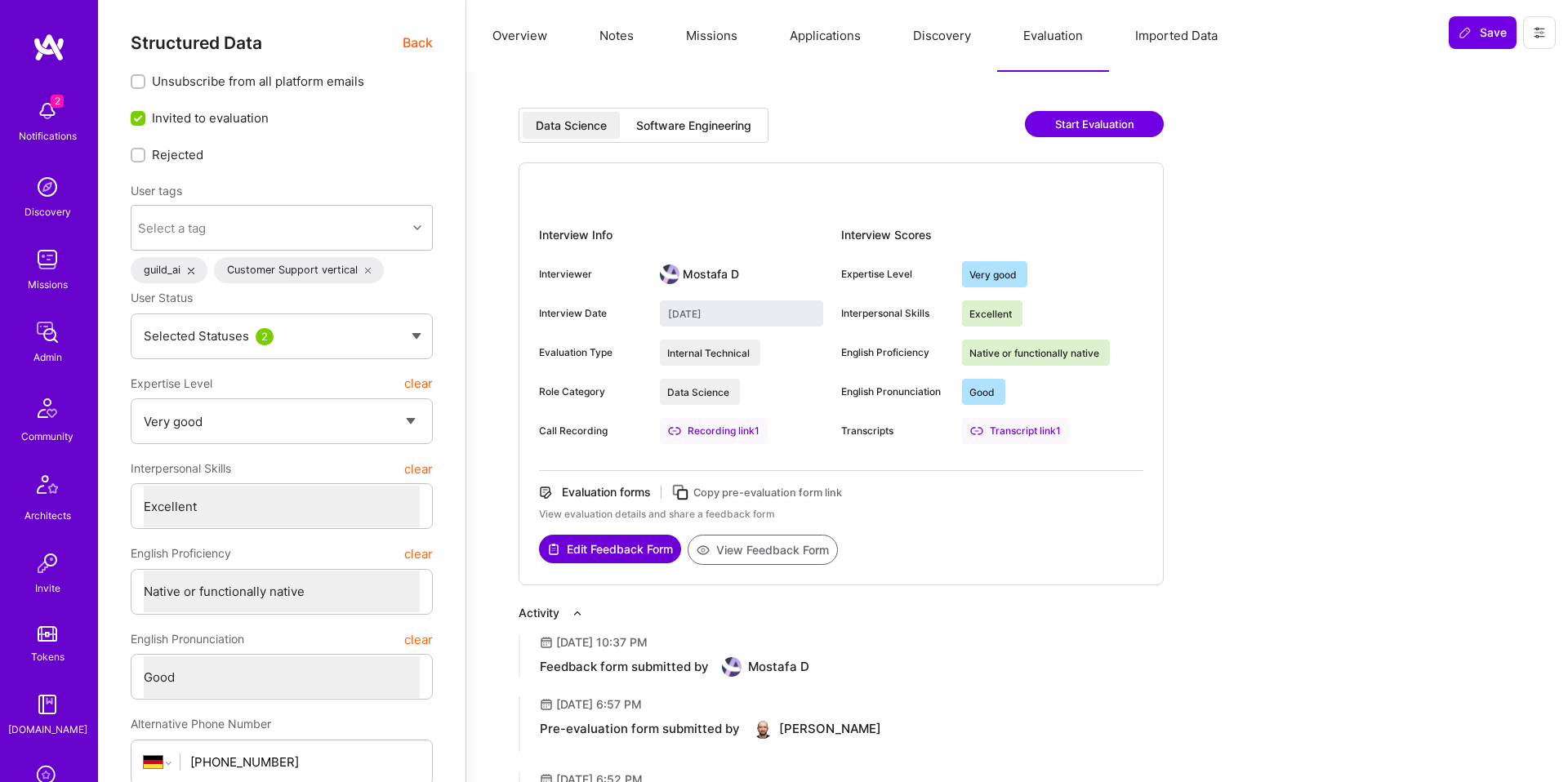
click at [714, 133] on div "Software Engineering" at bounding box center [694, 125] width 141 height 27
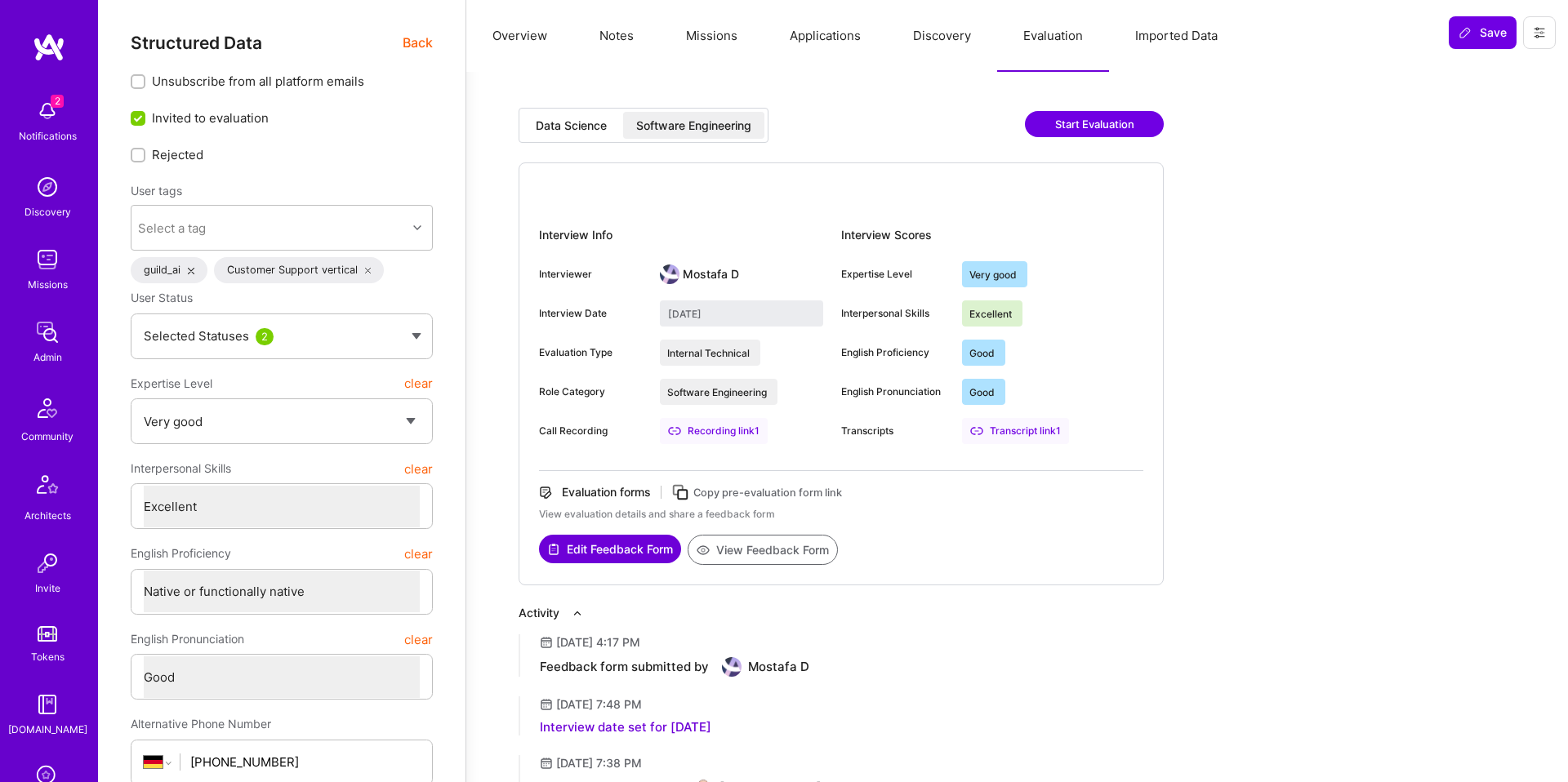
click at [579, 134] on div "Data Science" at bounding box center [571, 125] width 97 height 27
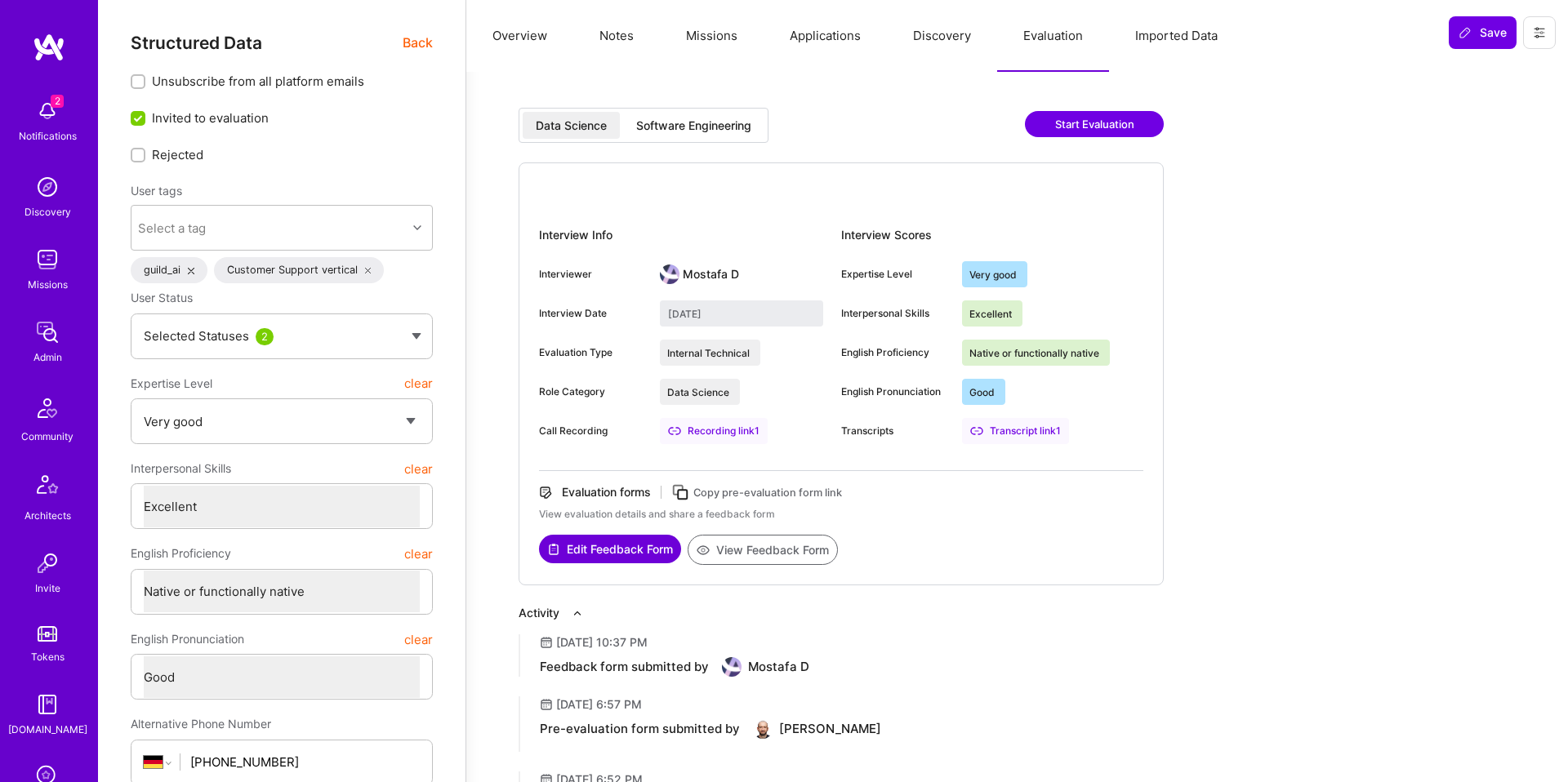
click at [668, 131] on div "Software Engineering" at bounding box center [694, 125] width 115 height 16
type input "August 29, 2025"
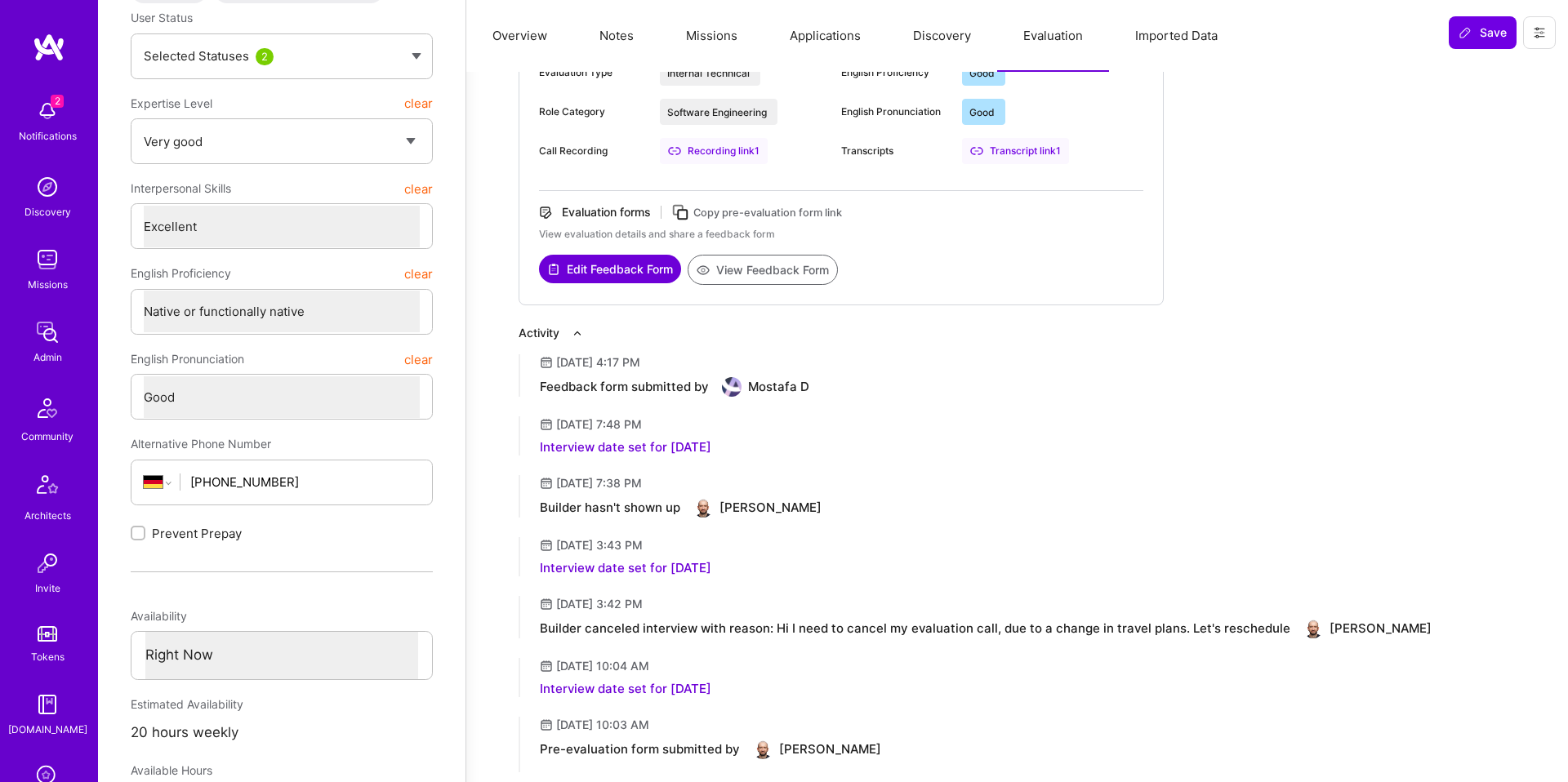
scroll to position [284, 0]
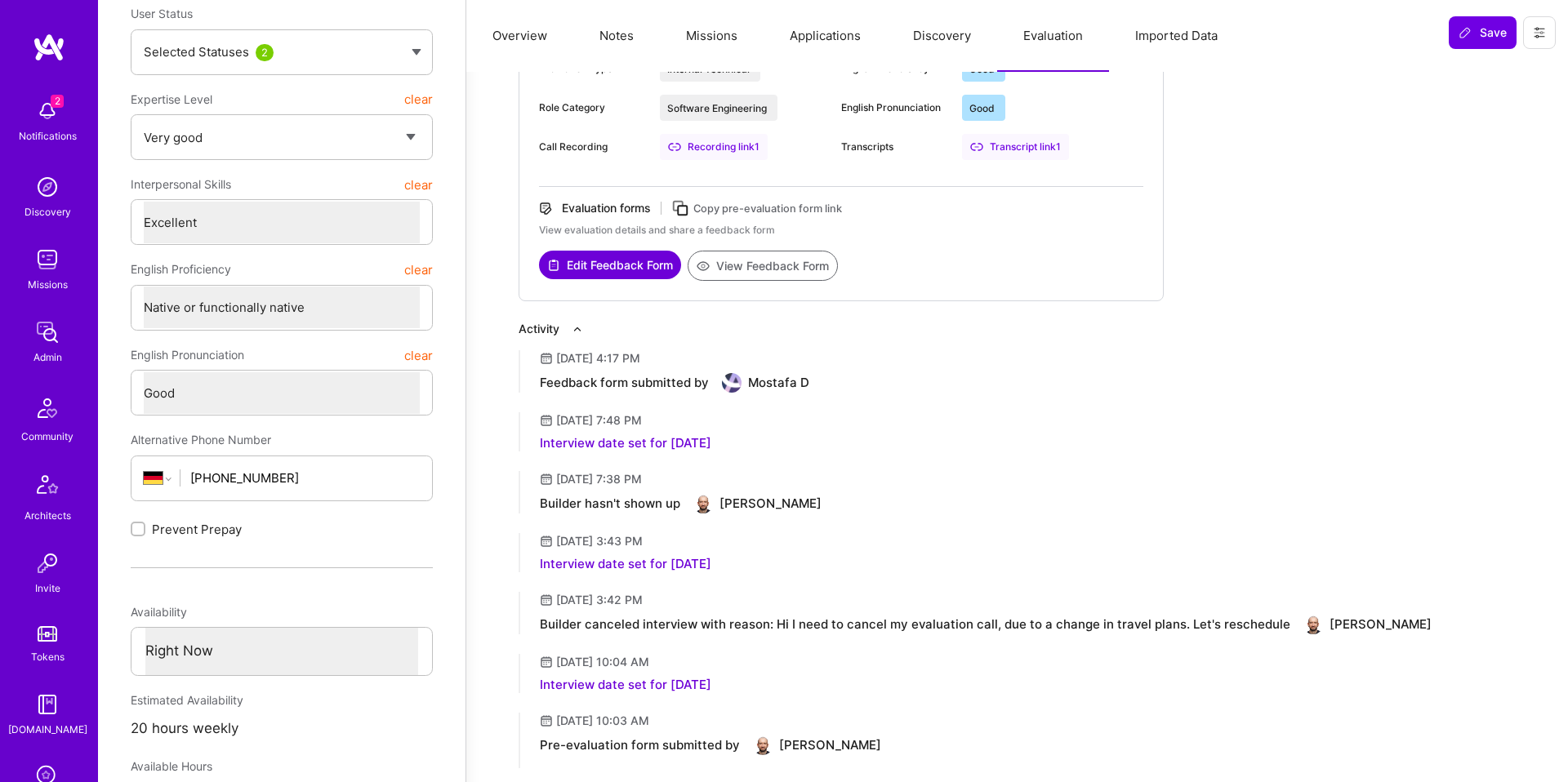
click at [789, 269] on button "View Feedback Form" at bounding box center [763, 266] width 150 height 30
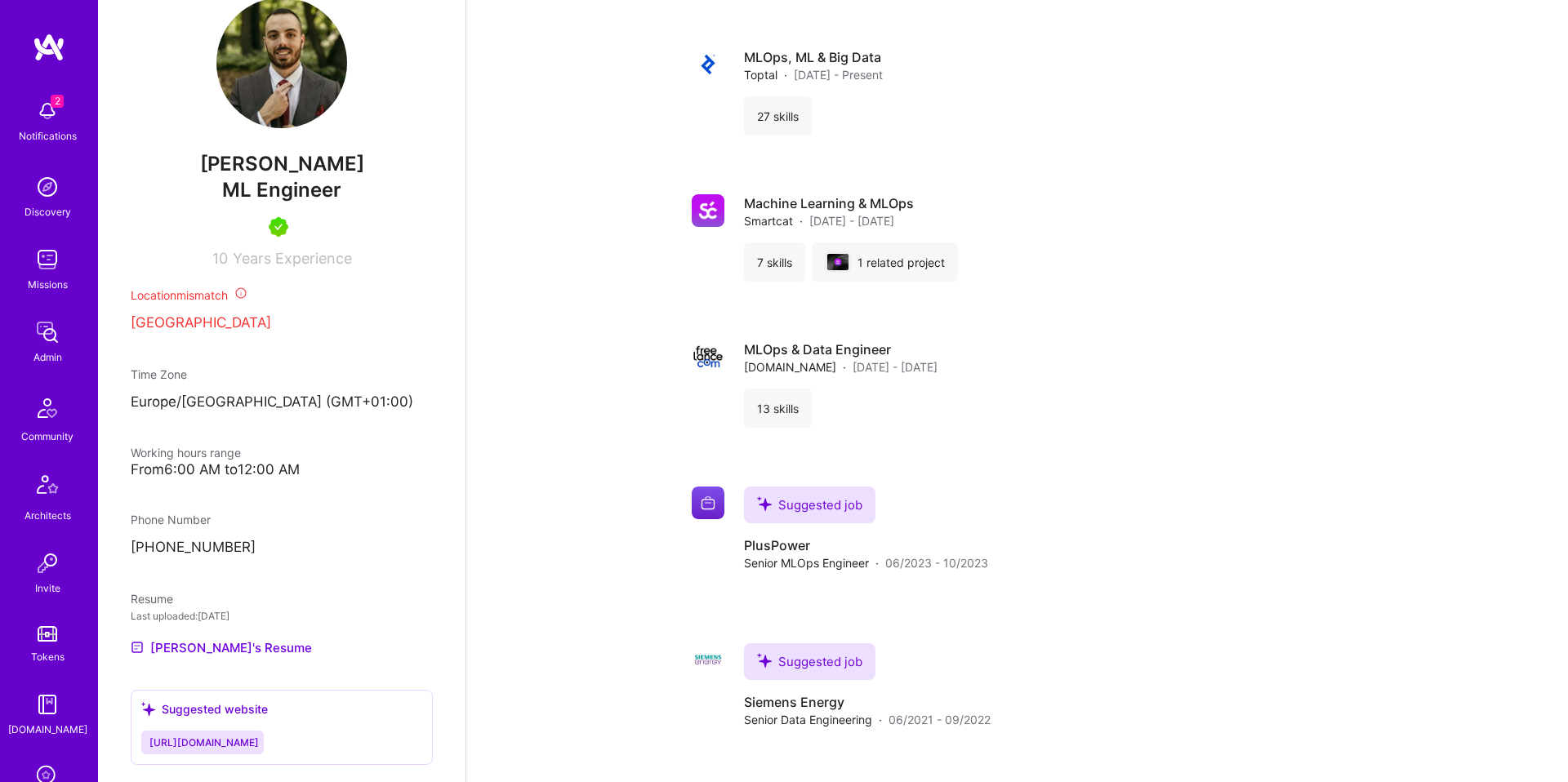
scroll to position [447, 0]
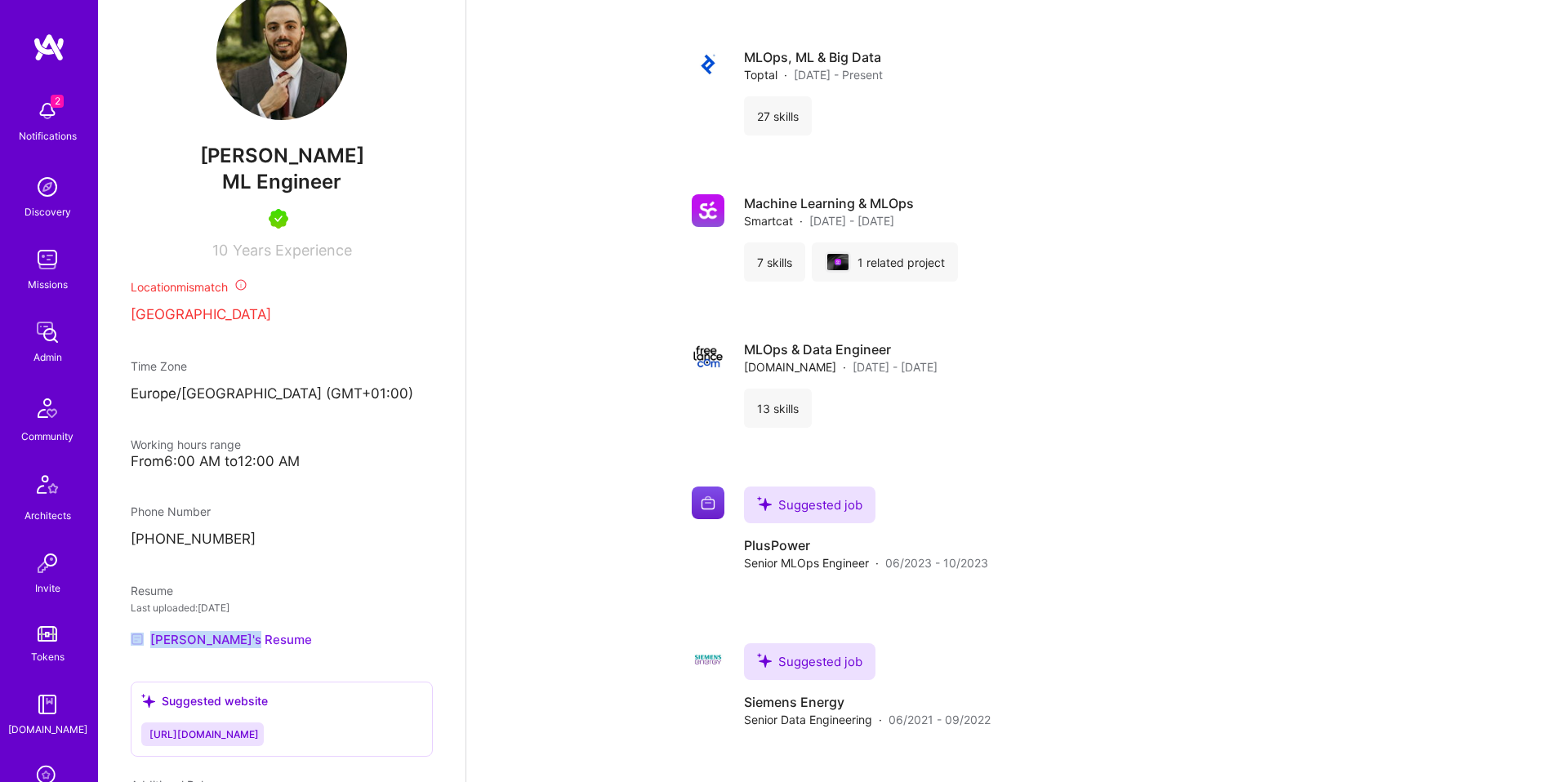
click at [227, 648] on link "[PERSON_NAME]'s Resume" at bounding box center [221, 638] width 181 height 20
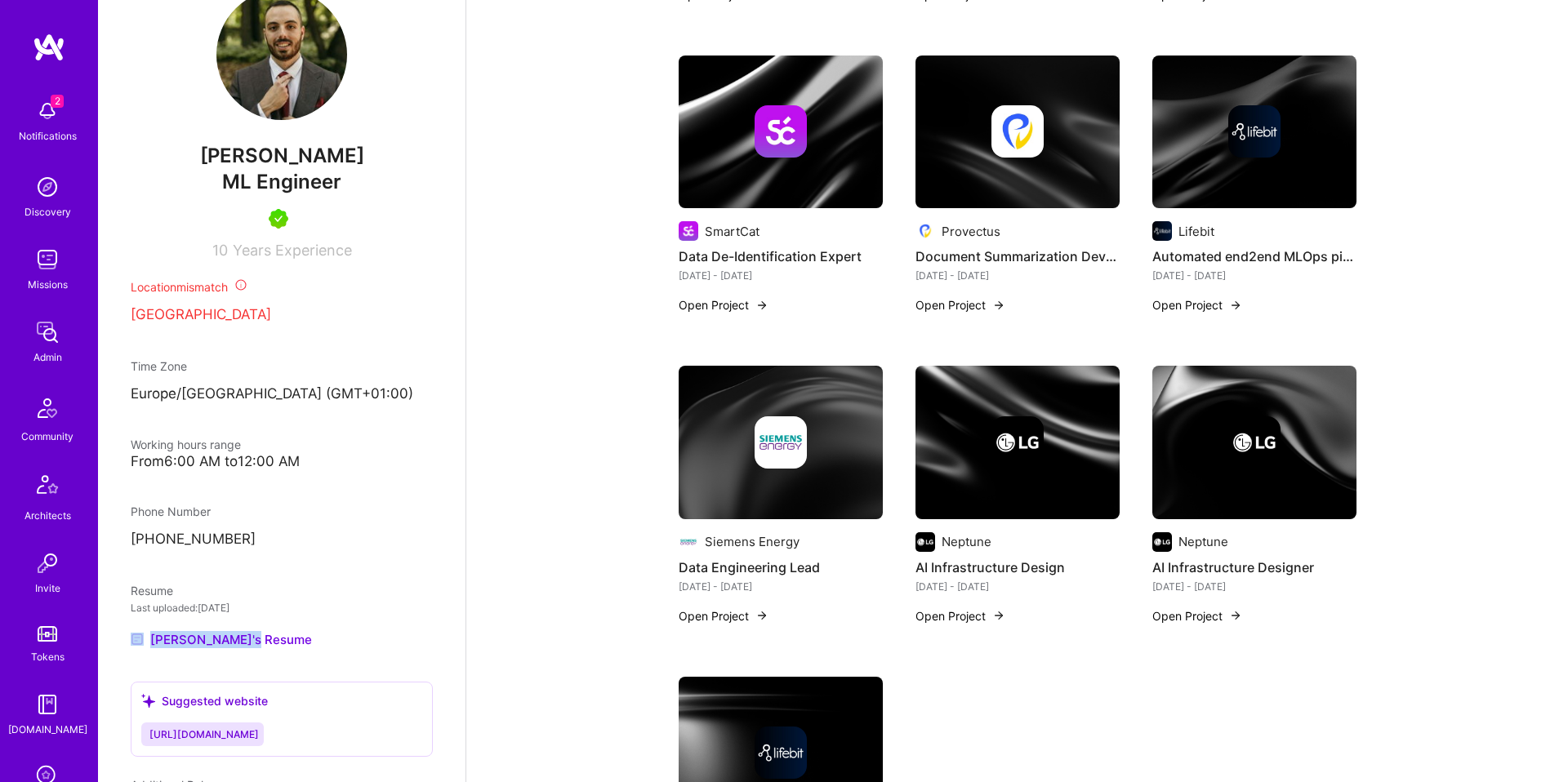
scroll to position [0, 0]
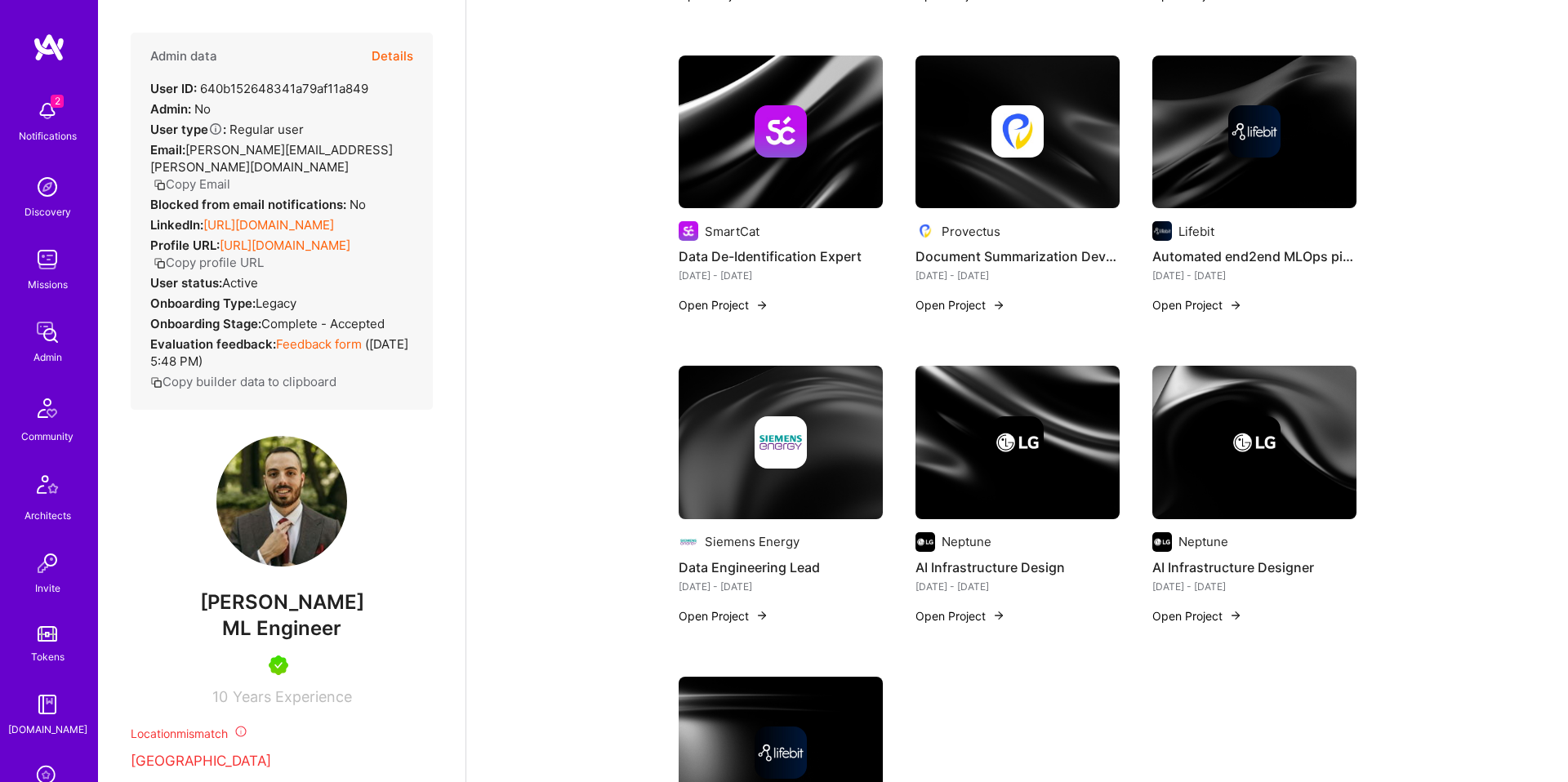
click at [392, 62] on button "Details" at bounding box center [392, 56] width 41 height 47
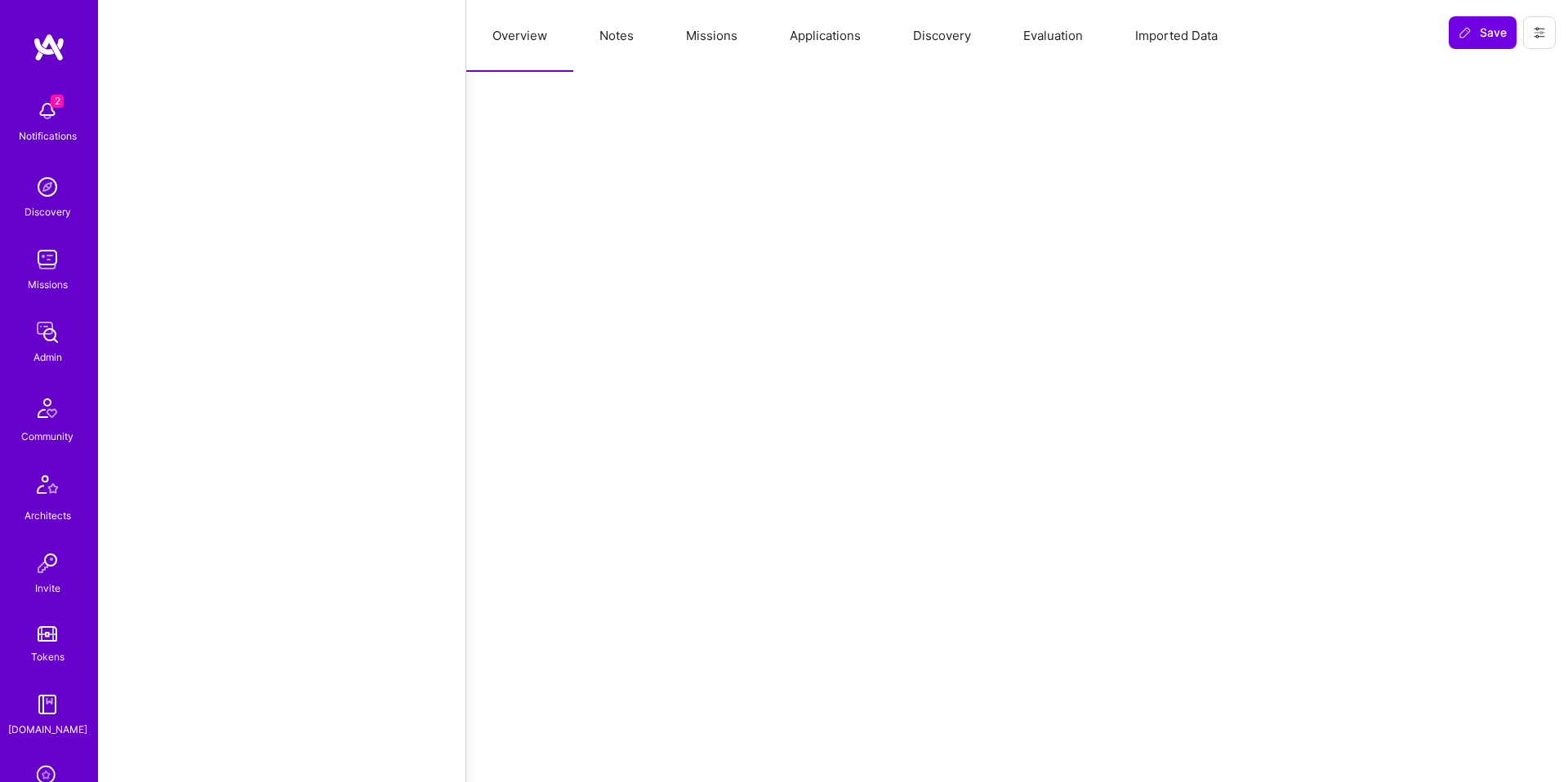
select select "Right Now"
select select "5"
select select "7"
select select "6"
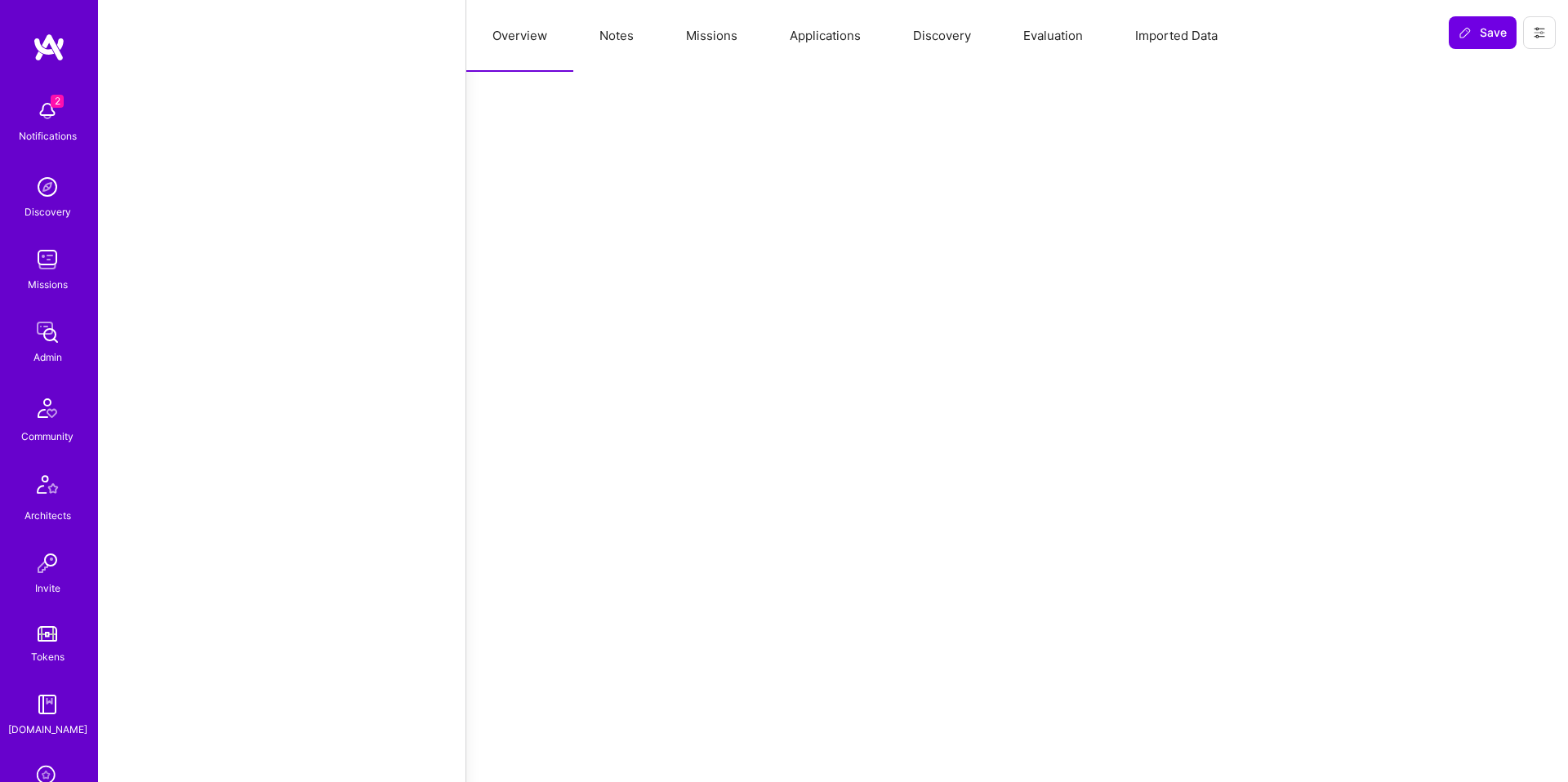
select select "RS"
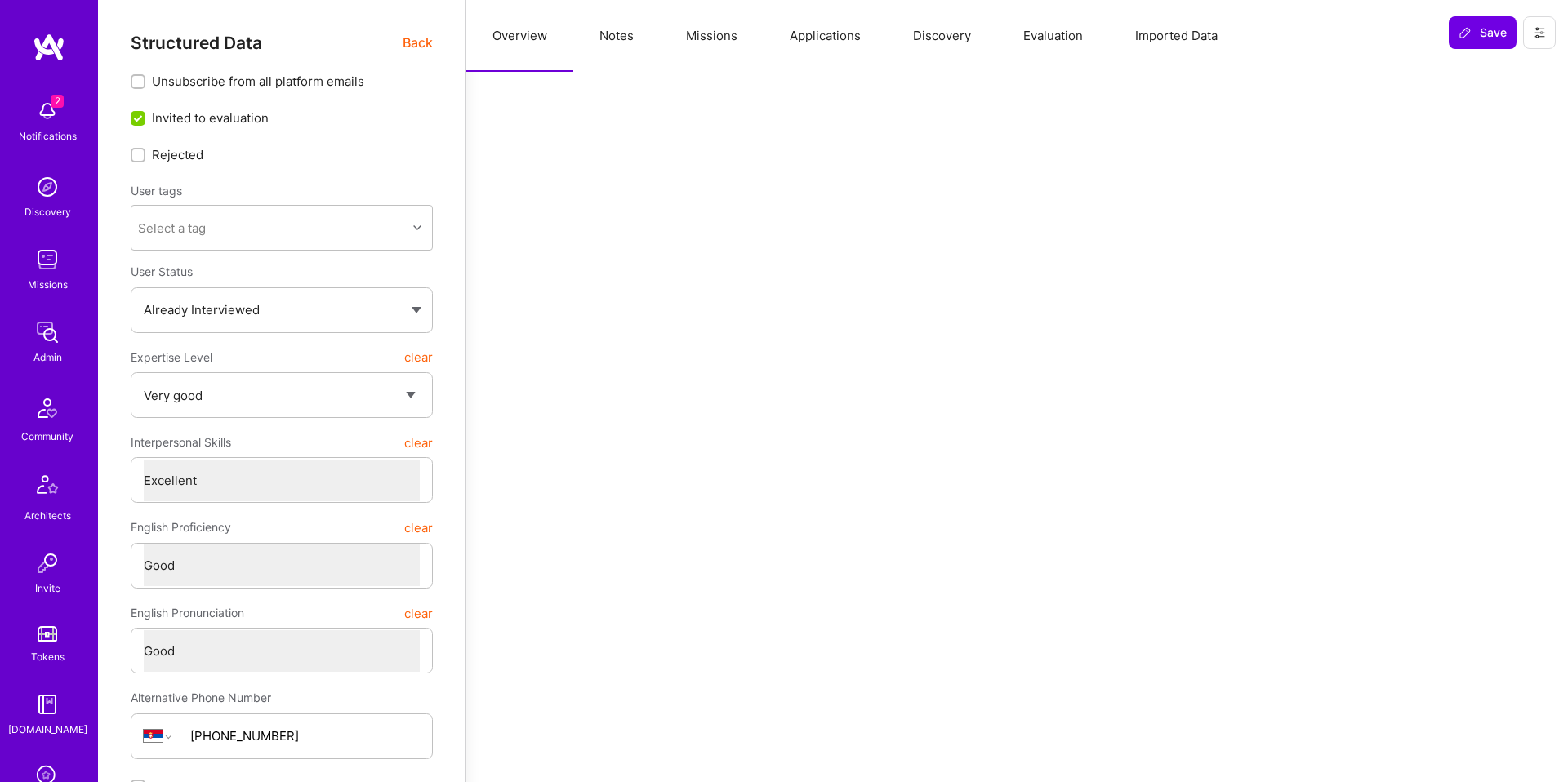
click at [1063, 52] on button "Evaluation" at bounding box center [1053, 36] width 112 height 72
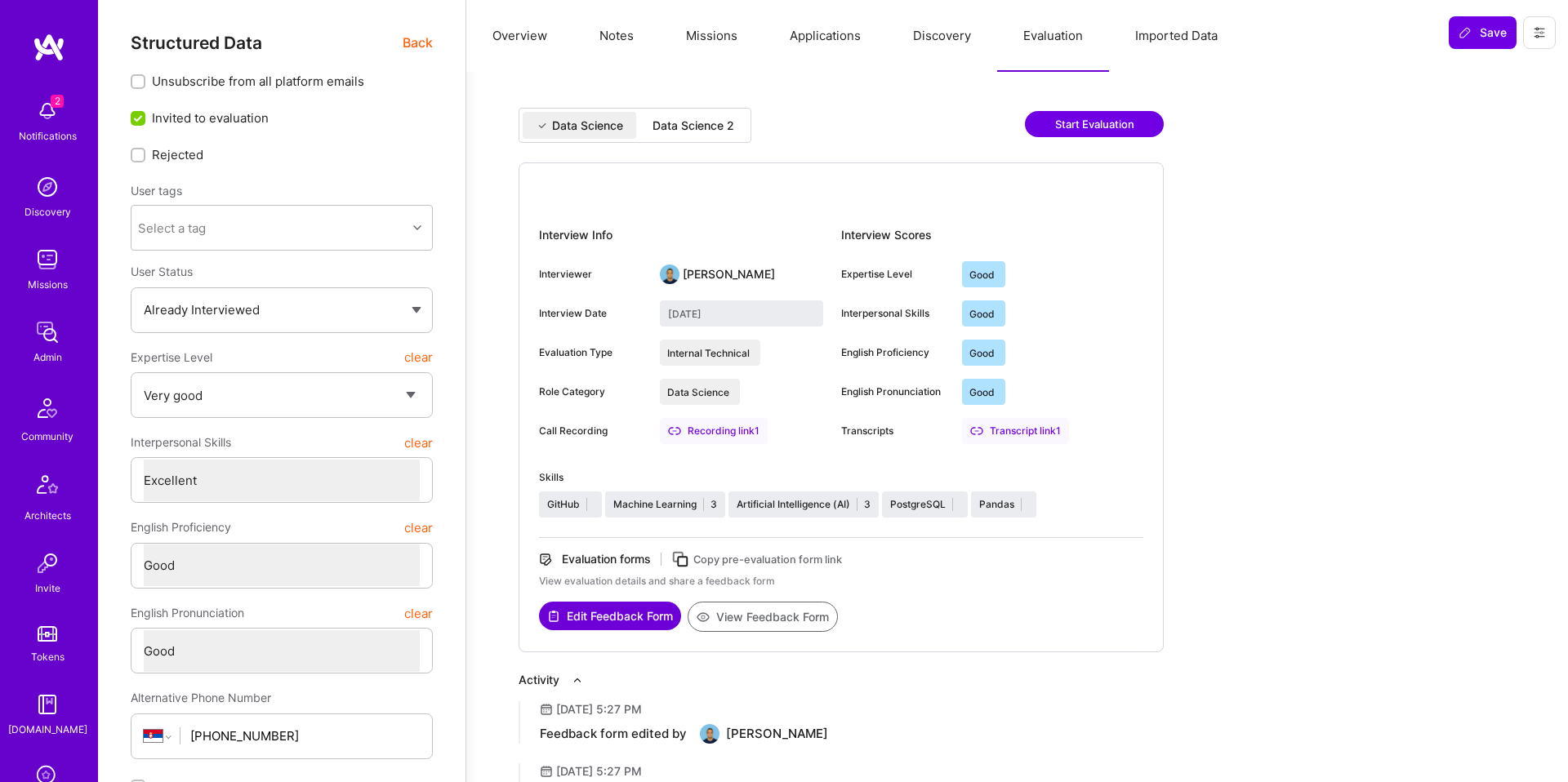
click at [679, 131] on div "Data Science 2" at bounding box center [693, 125] width 82 height 16
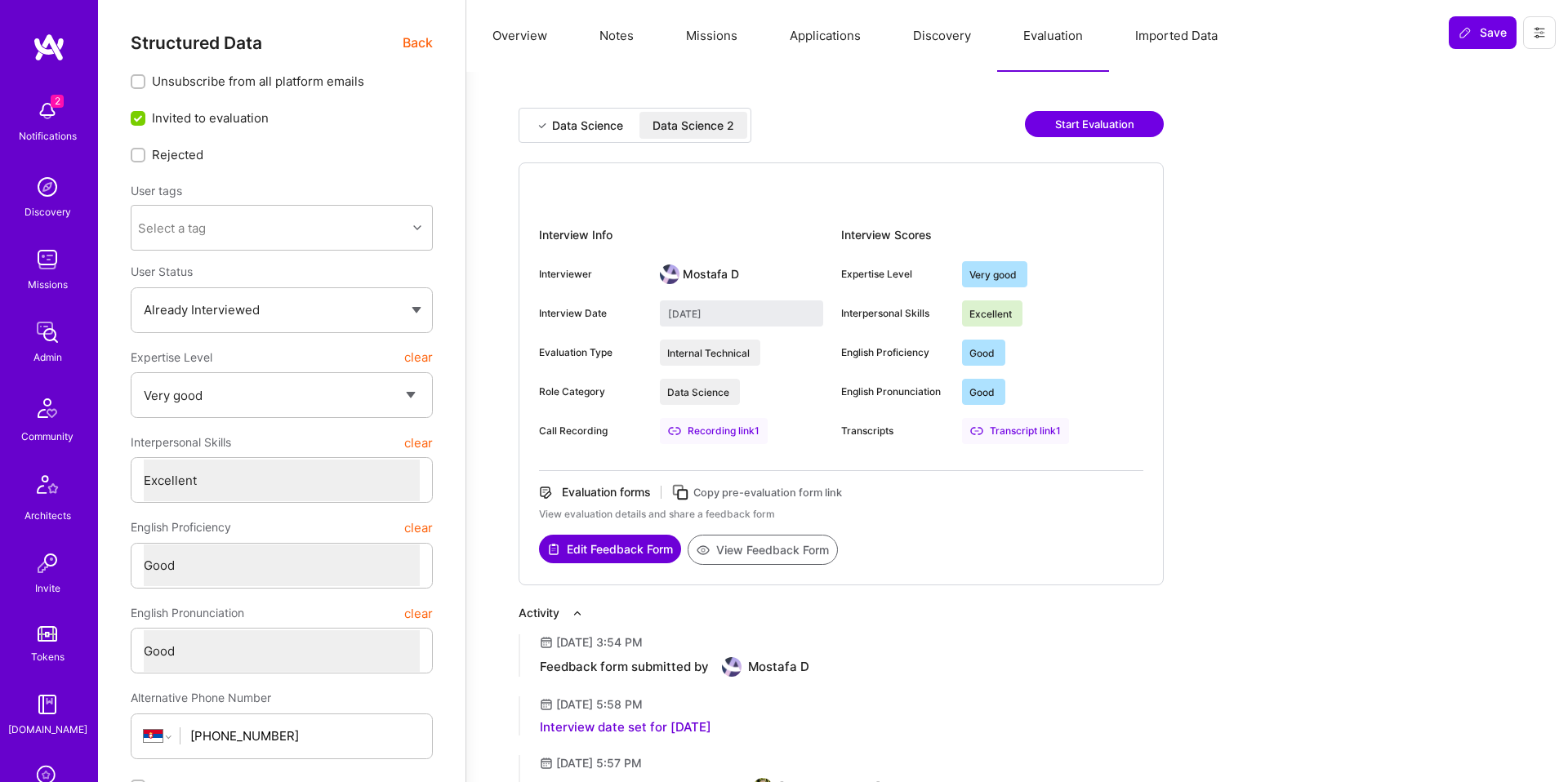
click at [595, 132] on div "Data Science" at bounding box center [587, 125] width 71 height 16
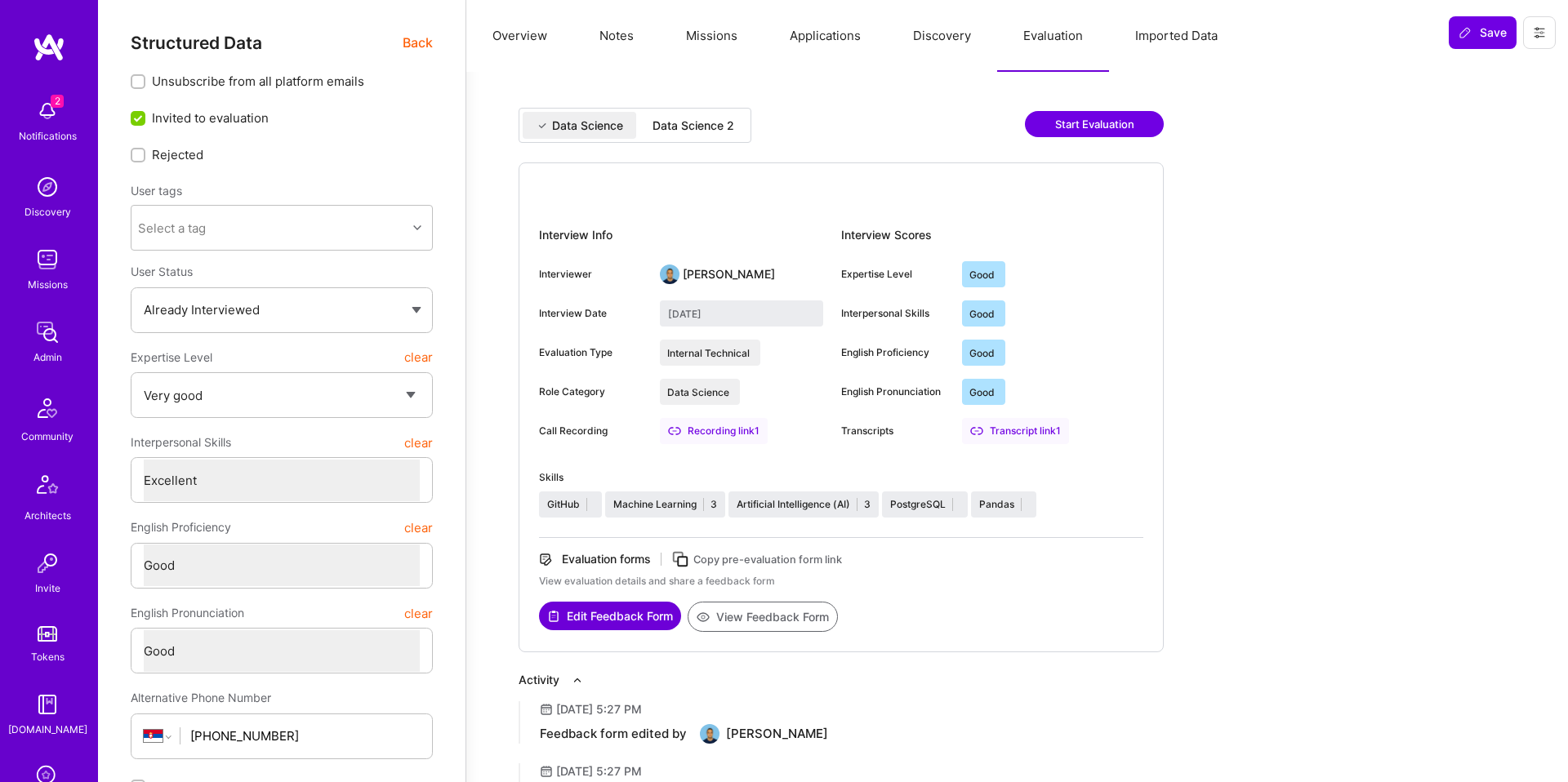
click at [707, 130] on div "Data Science 2" at bounding box center [693, 125] width 82 height 16
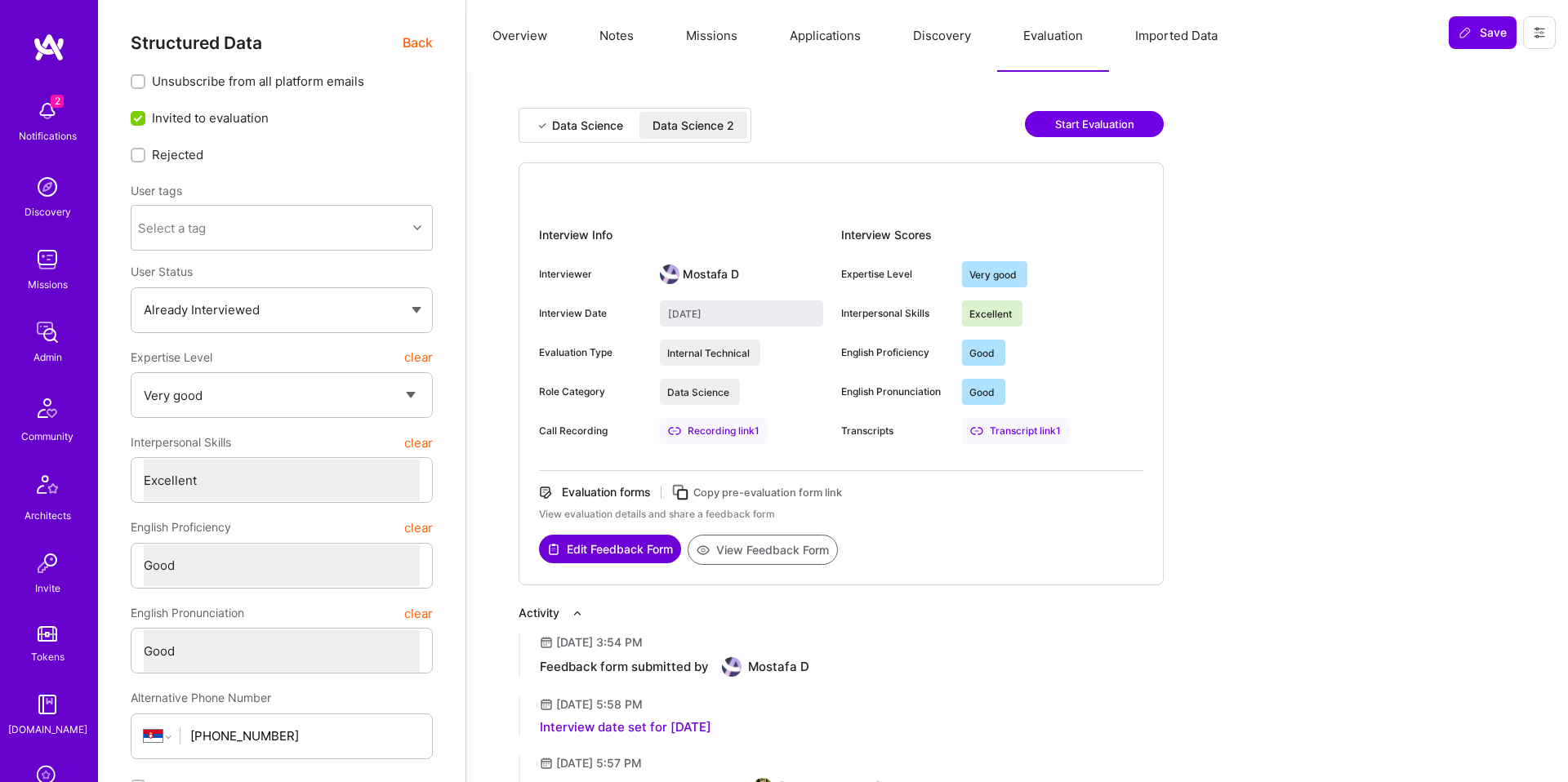
click at [628, 136] on div "Data Science" at bounding box center [579, 125] width 113 height 27
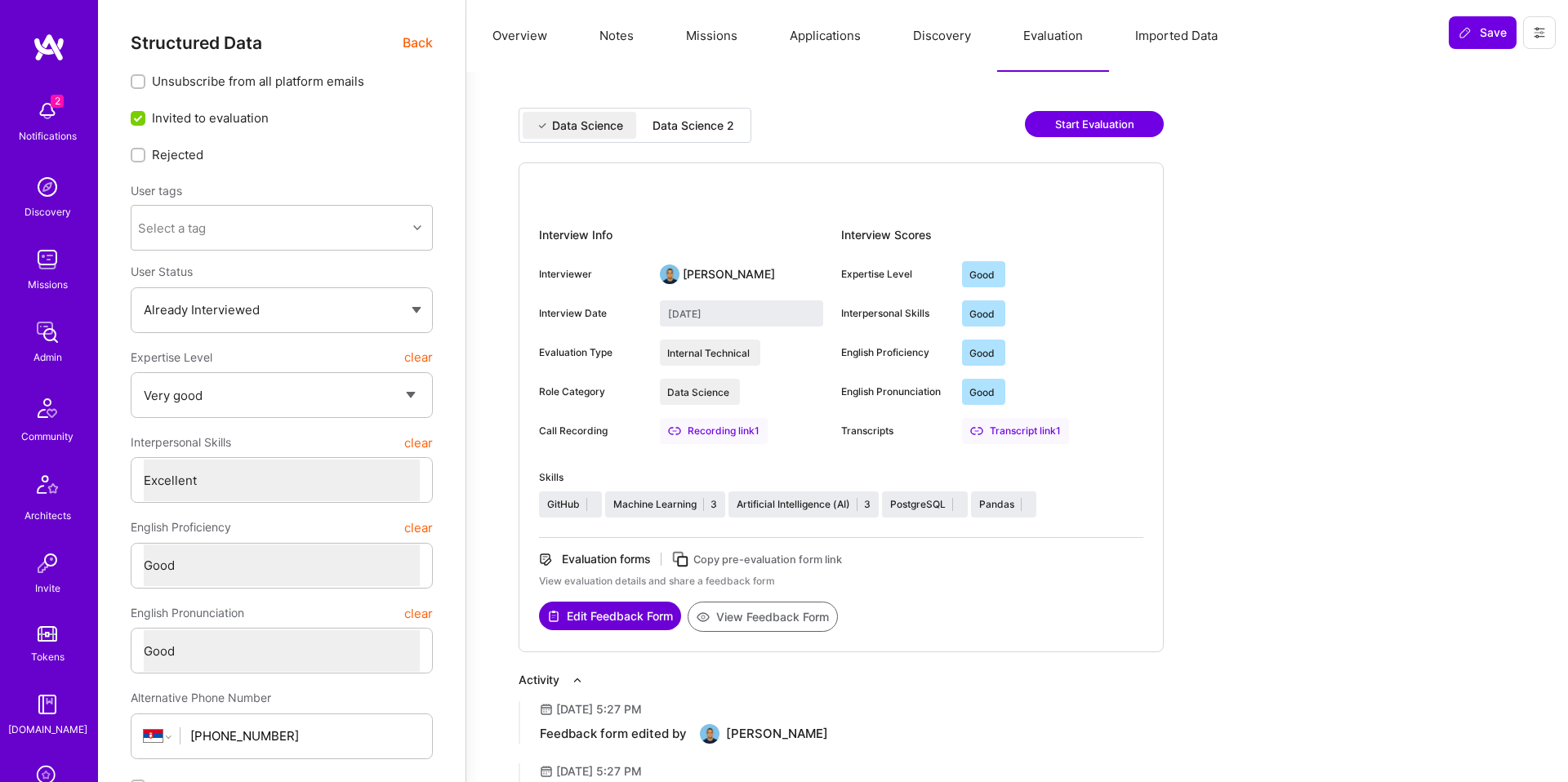
click at [648, 129] on div "Data Science 2" at bounding box center [693, 125] width 107 height 27
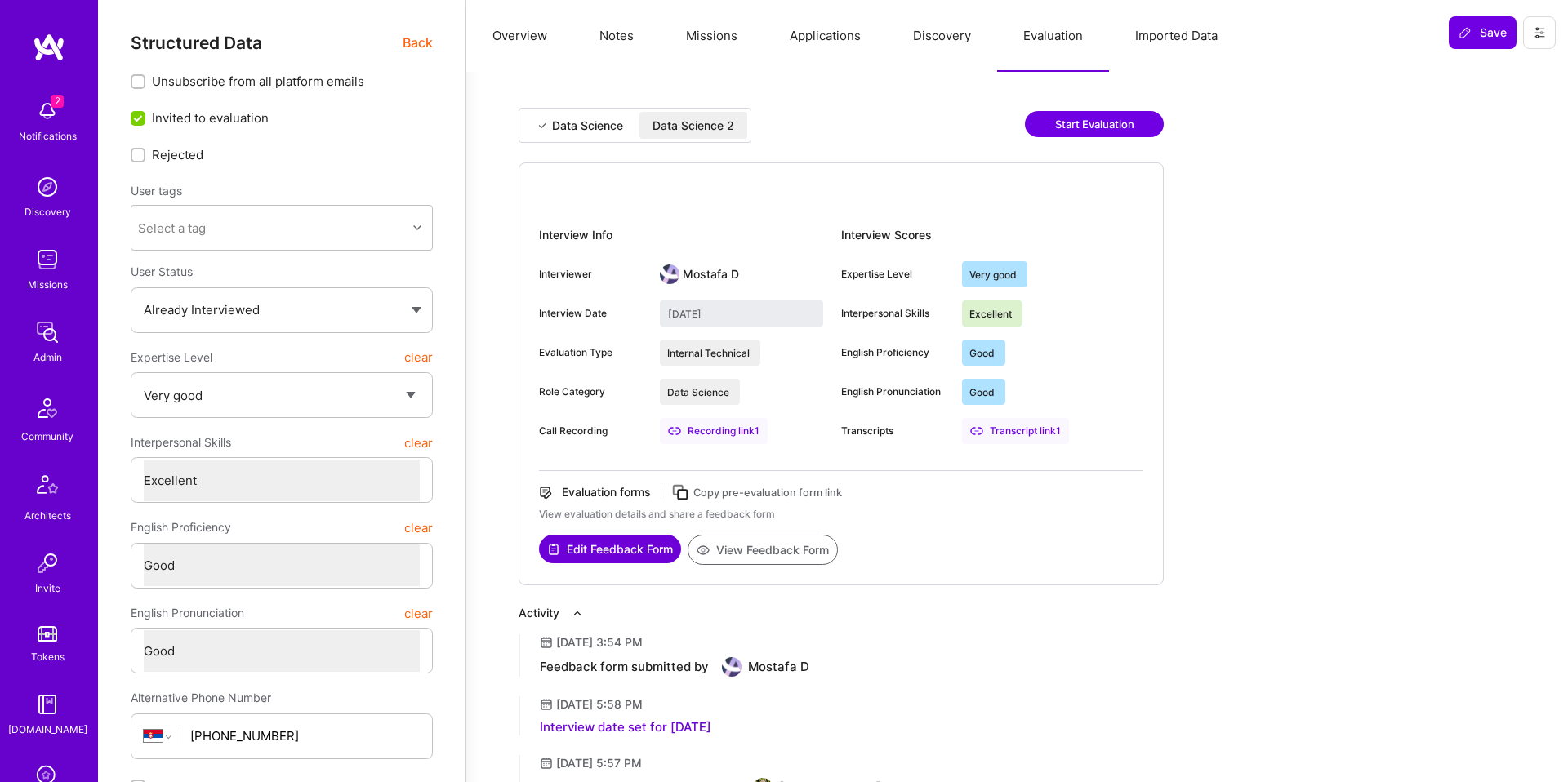
click at [609, 127] on div "Data Science" at bounding box center [587, 125] width 71 height 16
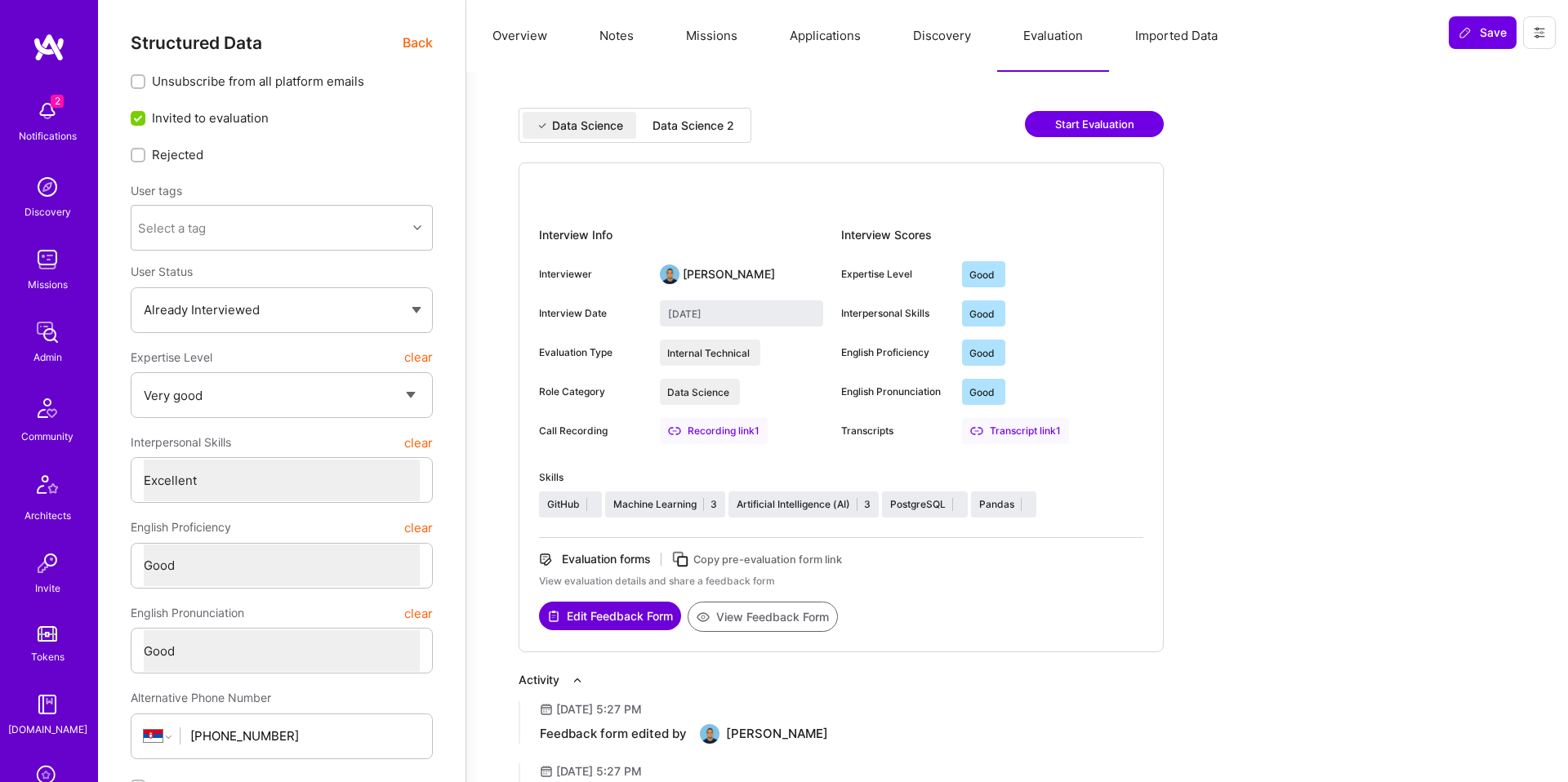
click at [694, 128] on div "Data Science 2" at bounding box center [693, 125] width 82 height 16
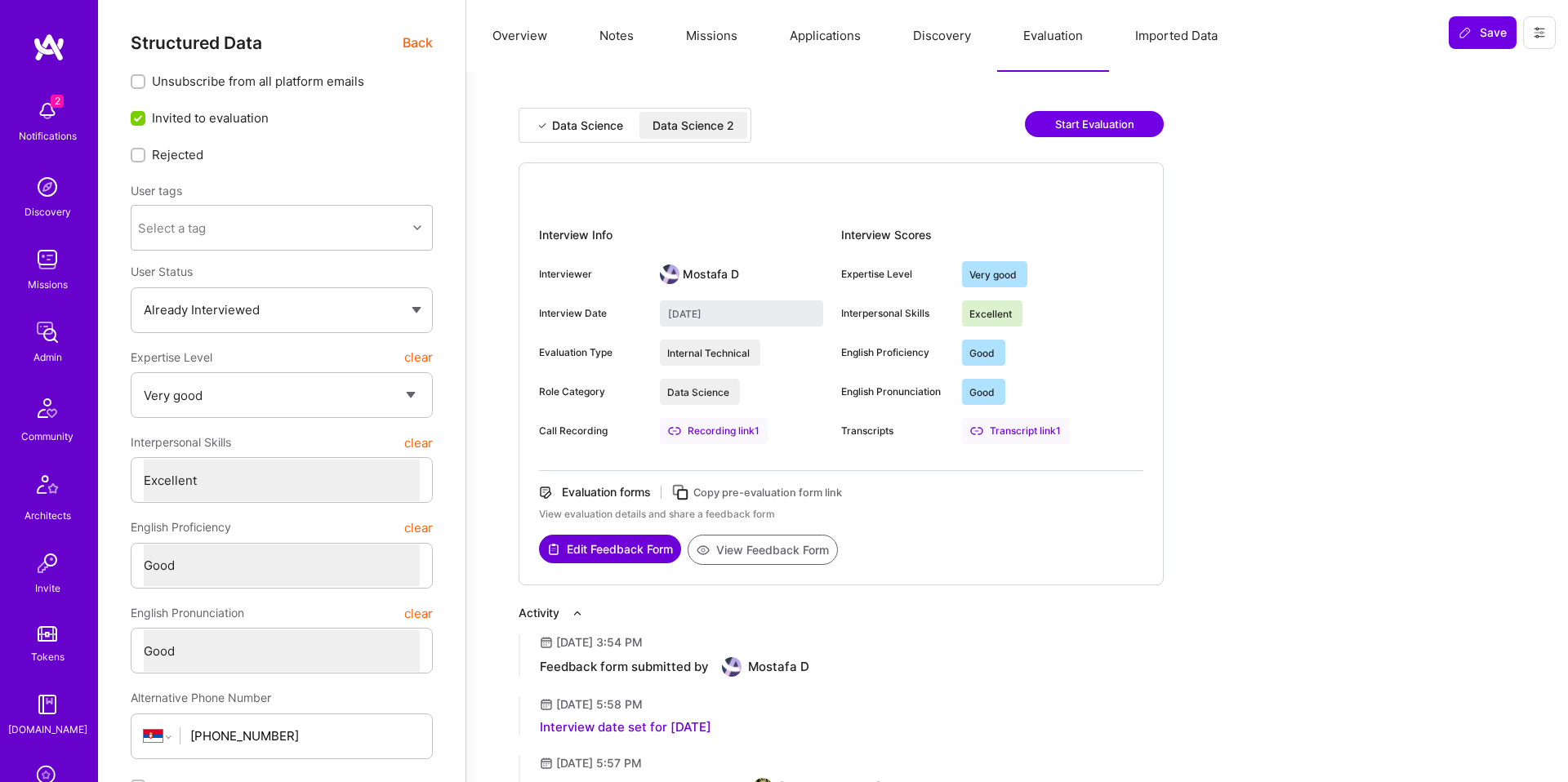
click at [744, 551] on button "View Feedback Form" at bounding box center [763, 549] width 150 height 30
click at [597, 108] on div "Data Science Data Science 2" at bounding box center [634, 125] width 233 height 35
click at [591, 118] on div "Data Science" at bounding box center [587, 125] width 71 height 16
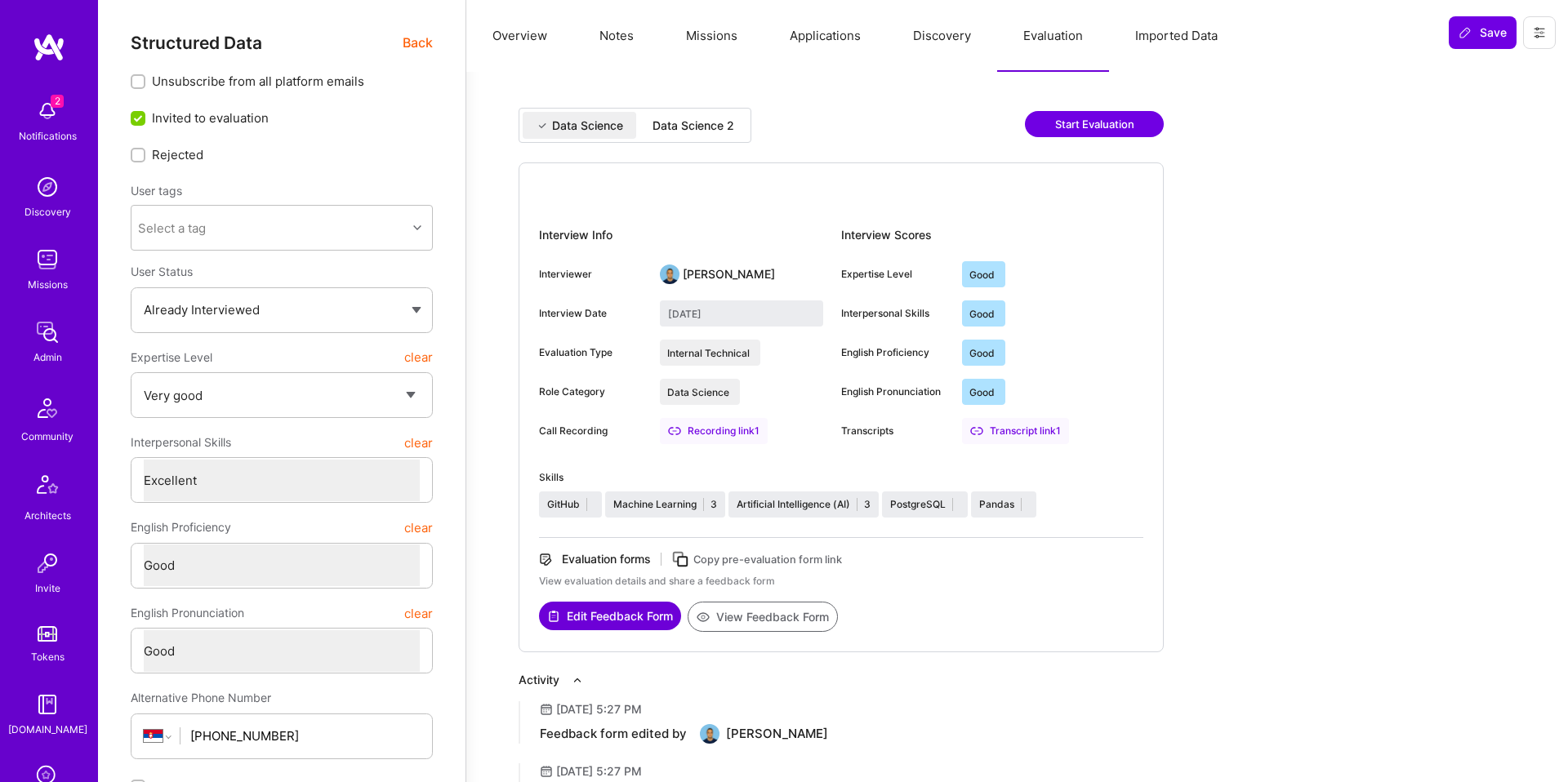
click at [673, 123] on div "Data Science 2" at bounding box center [693, 125] width 82 height 16
type input "September 5, 2025"
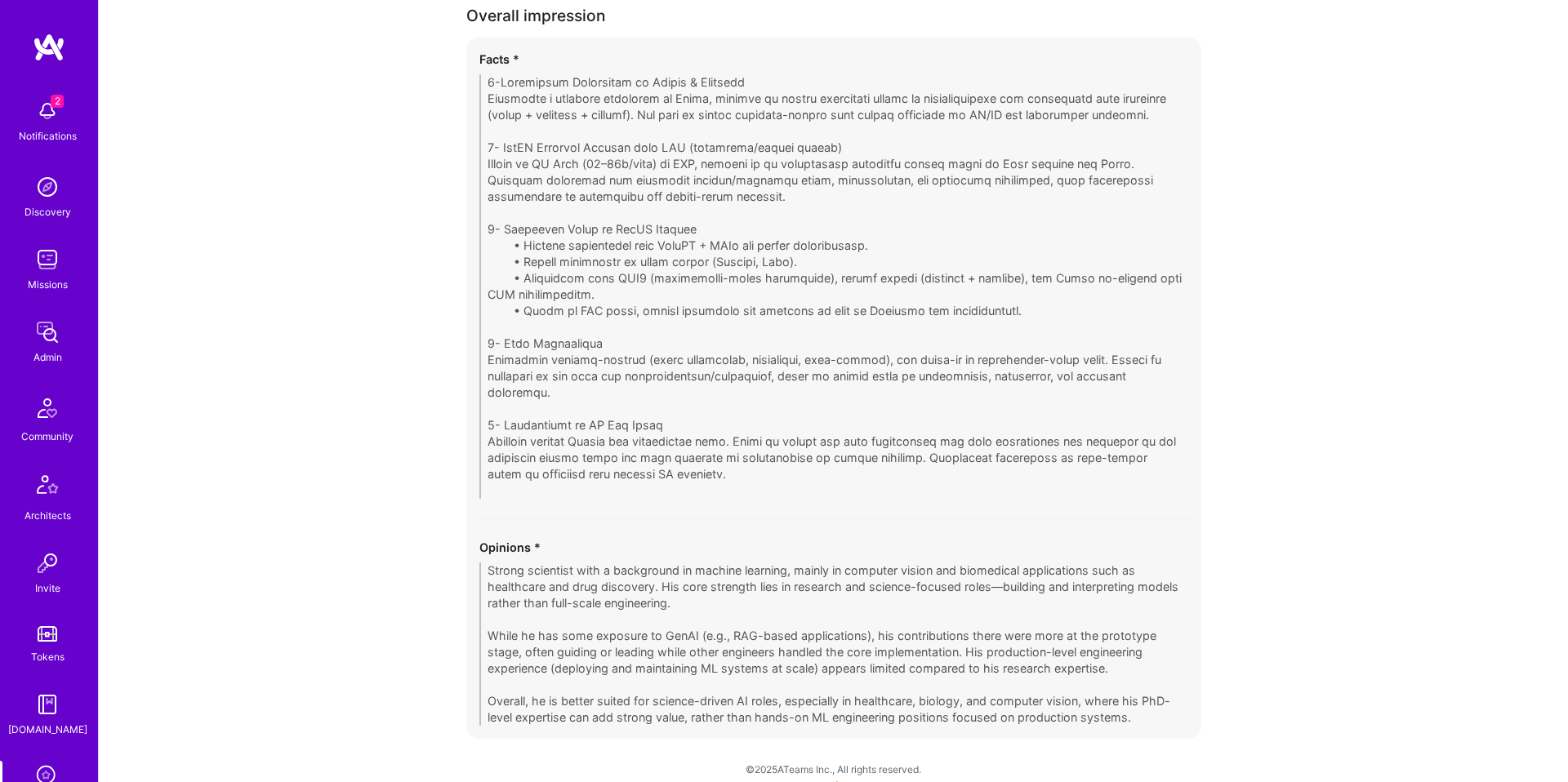
scroll to position [3469, 0]
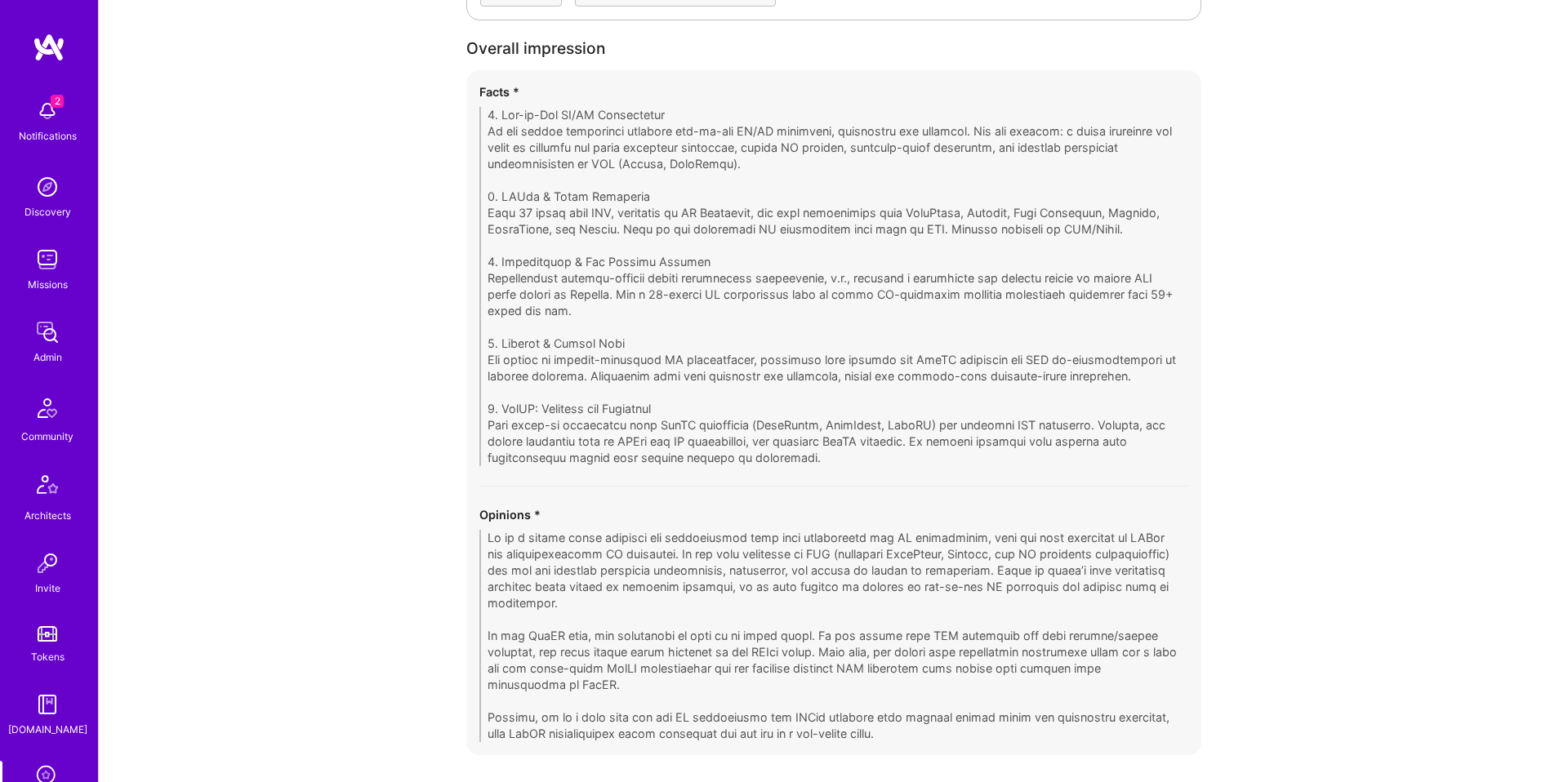
scroll to position [4053, 0]
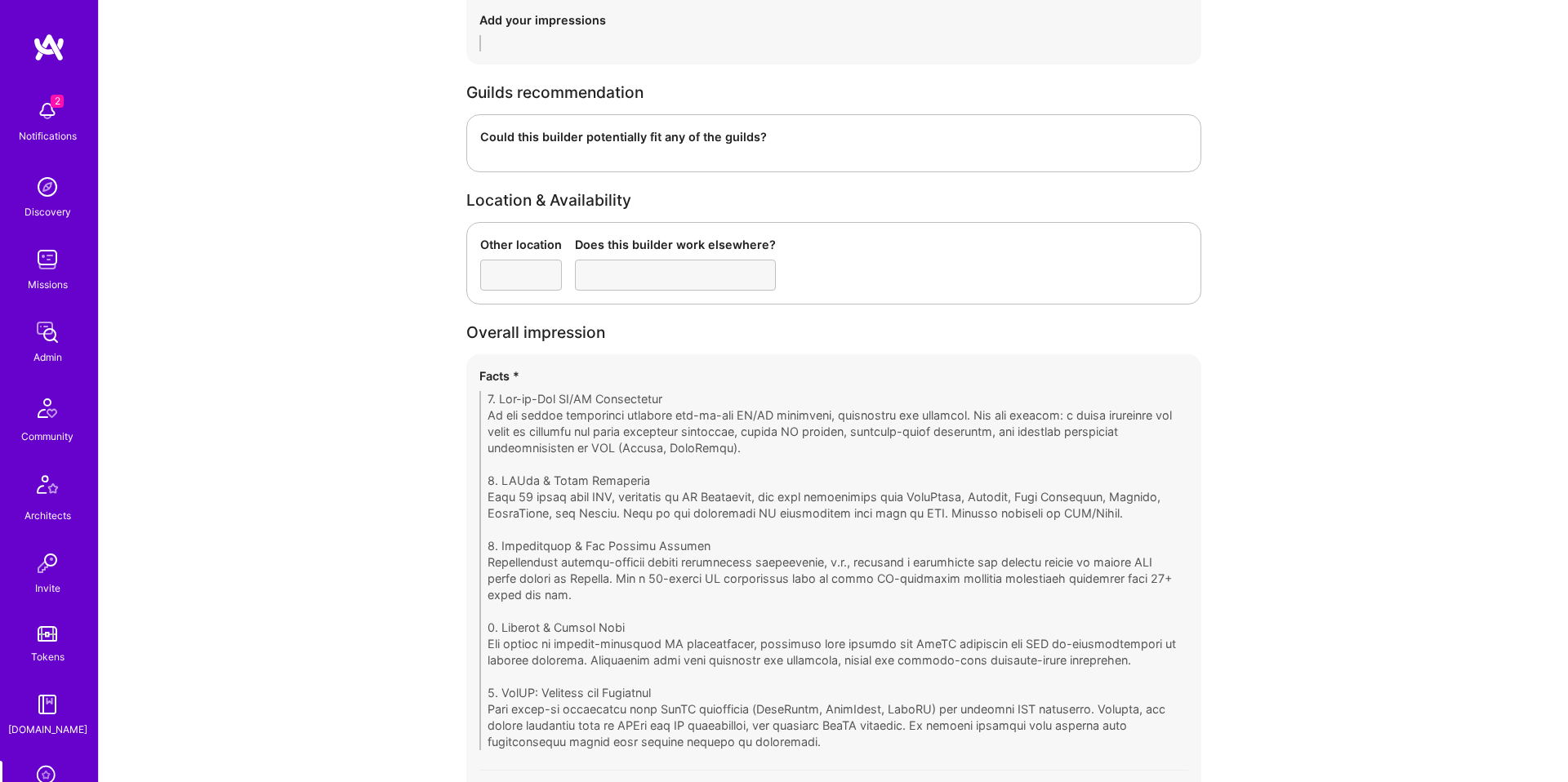
scroll to position [4053, 0]
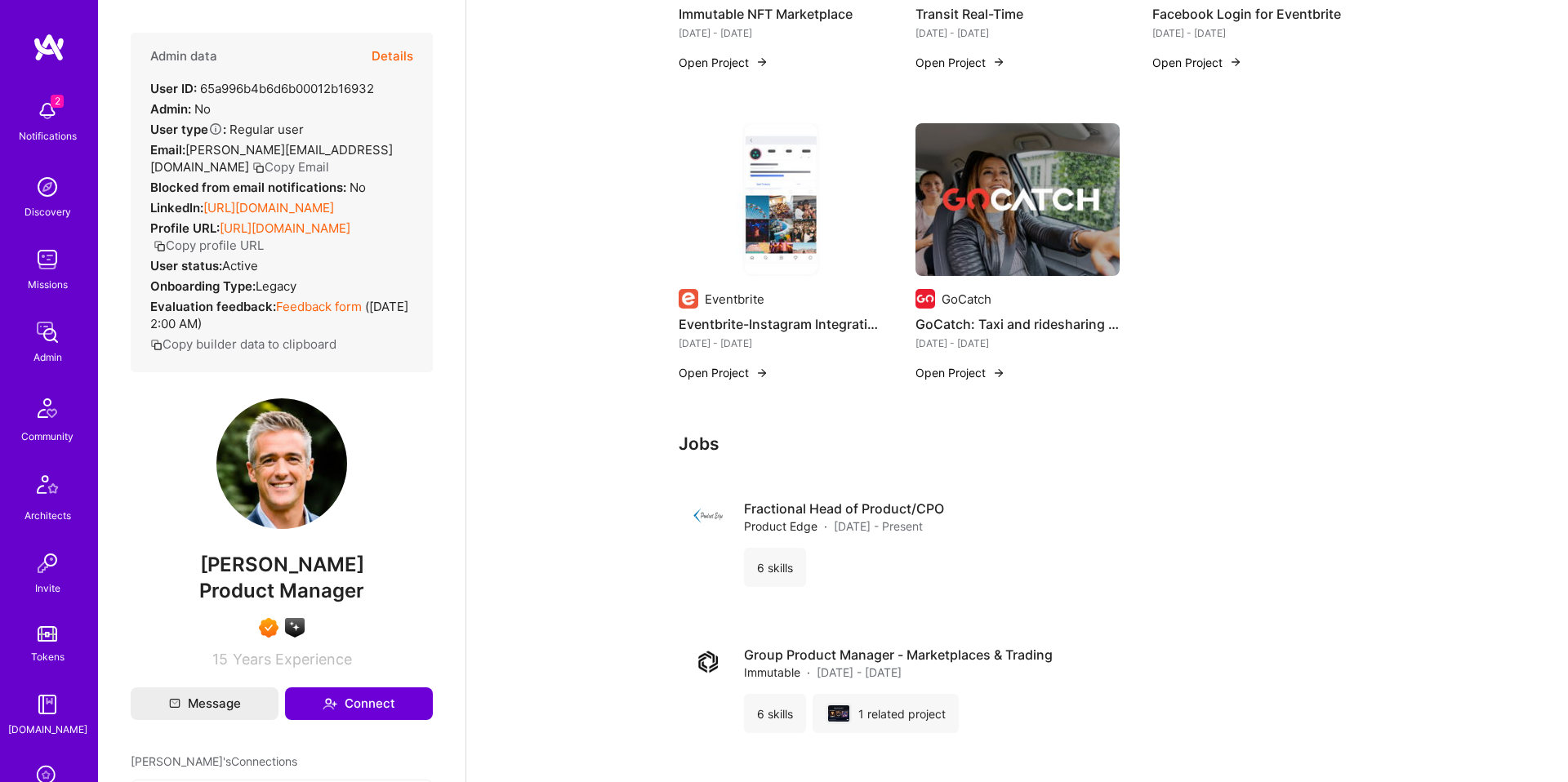
scroll to position [685, 0]
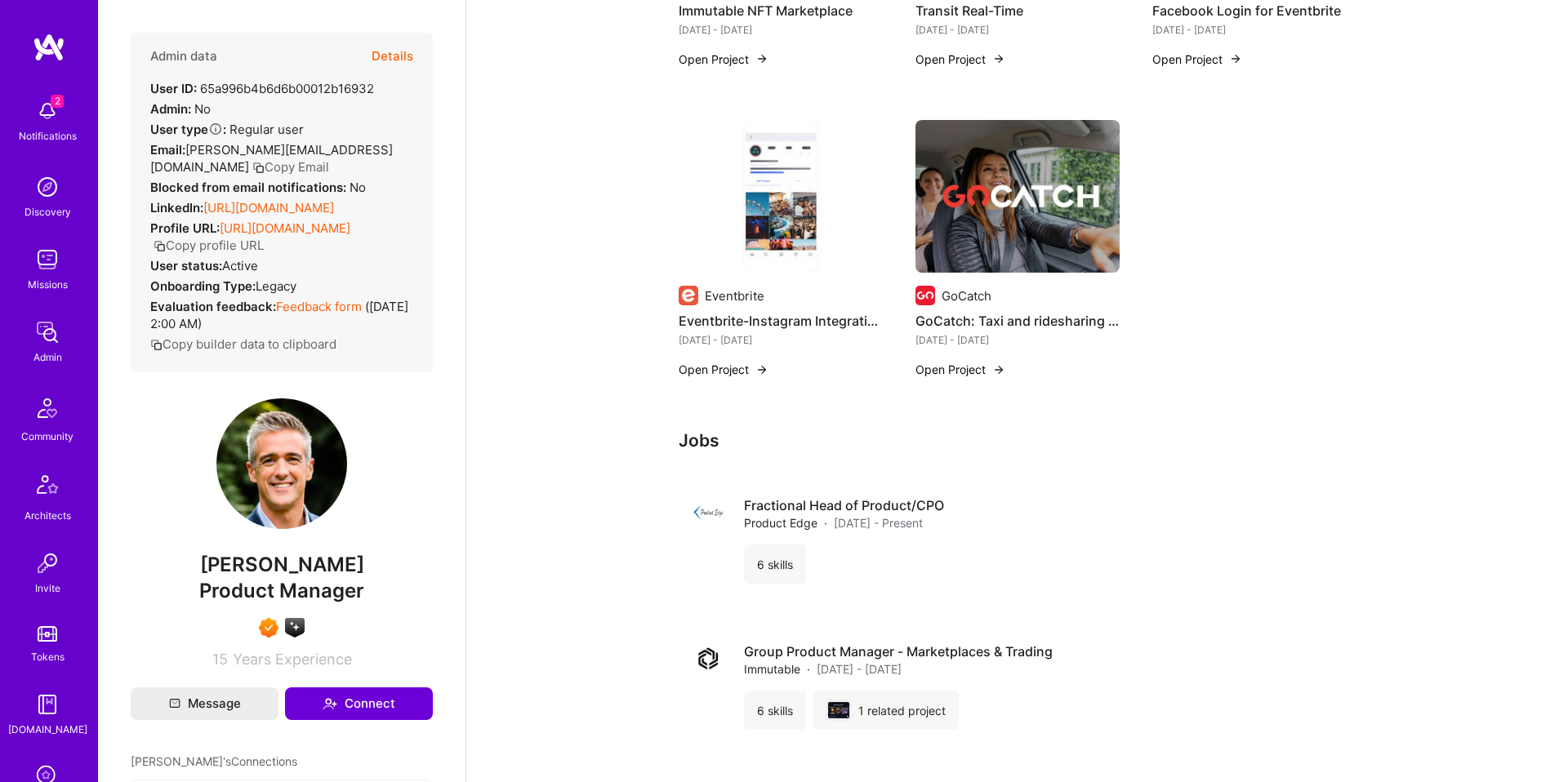
click at [403, 68] on button "Details" at bounding box center [392, 56] width 41 height 47
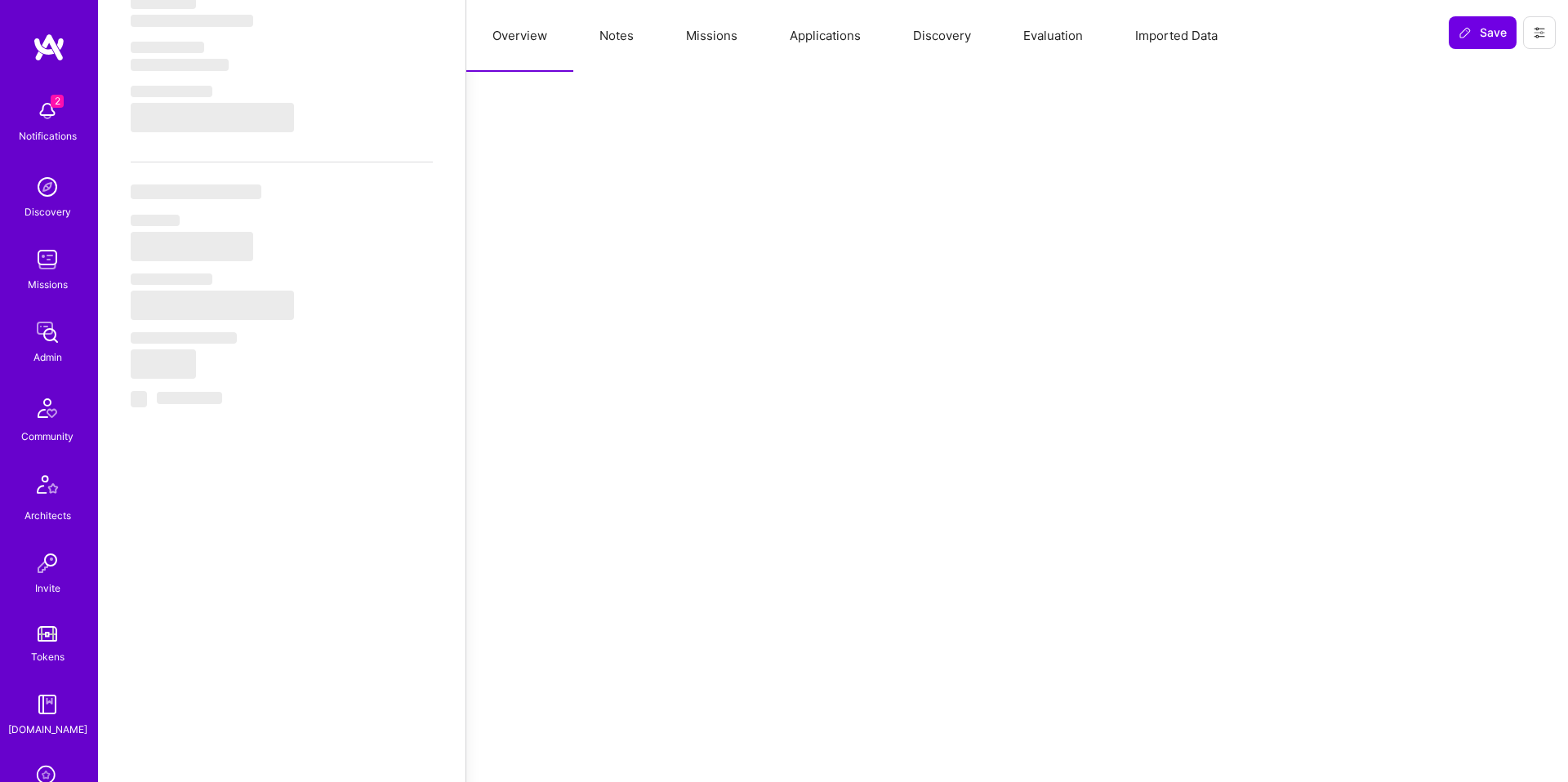
select select "Right Now"
select select "7"
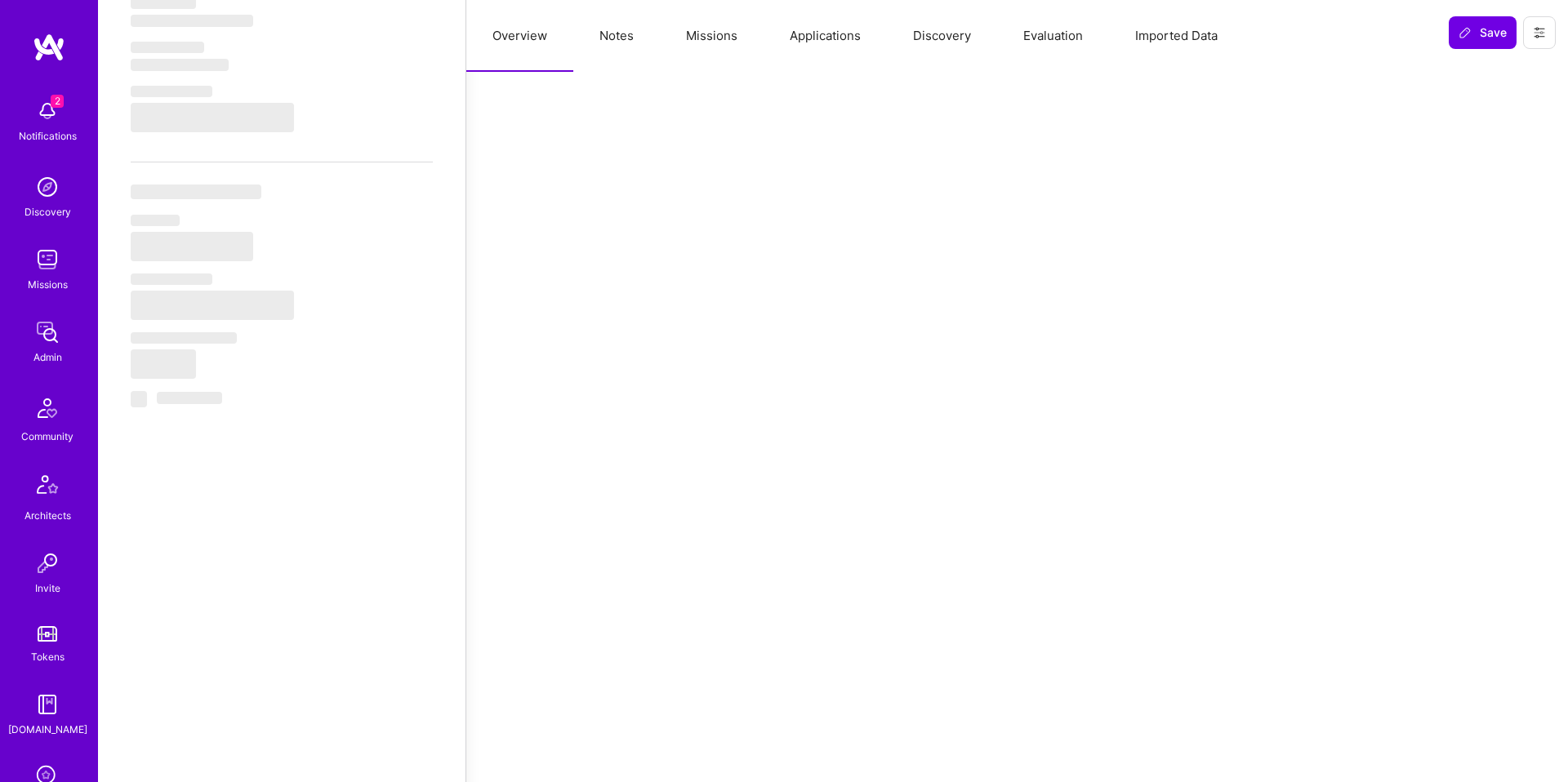
select select "AU"
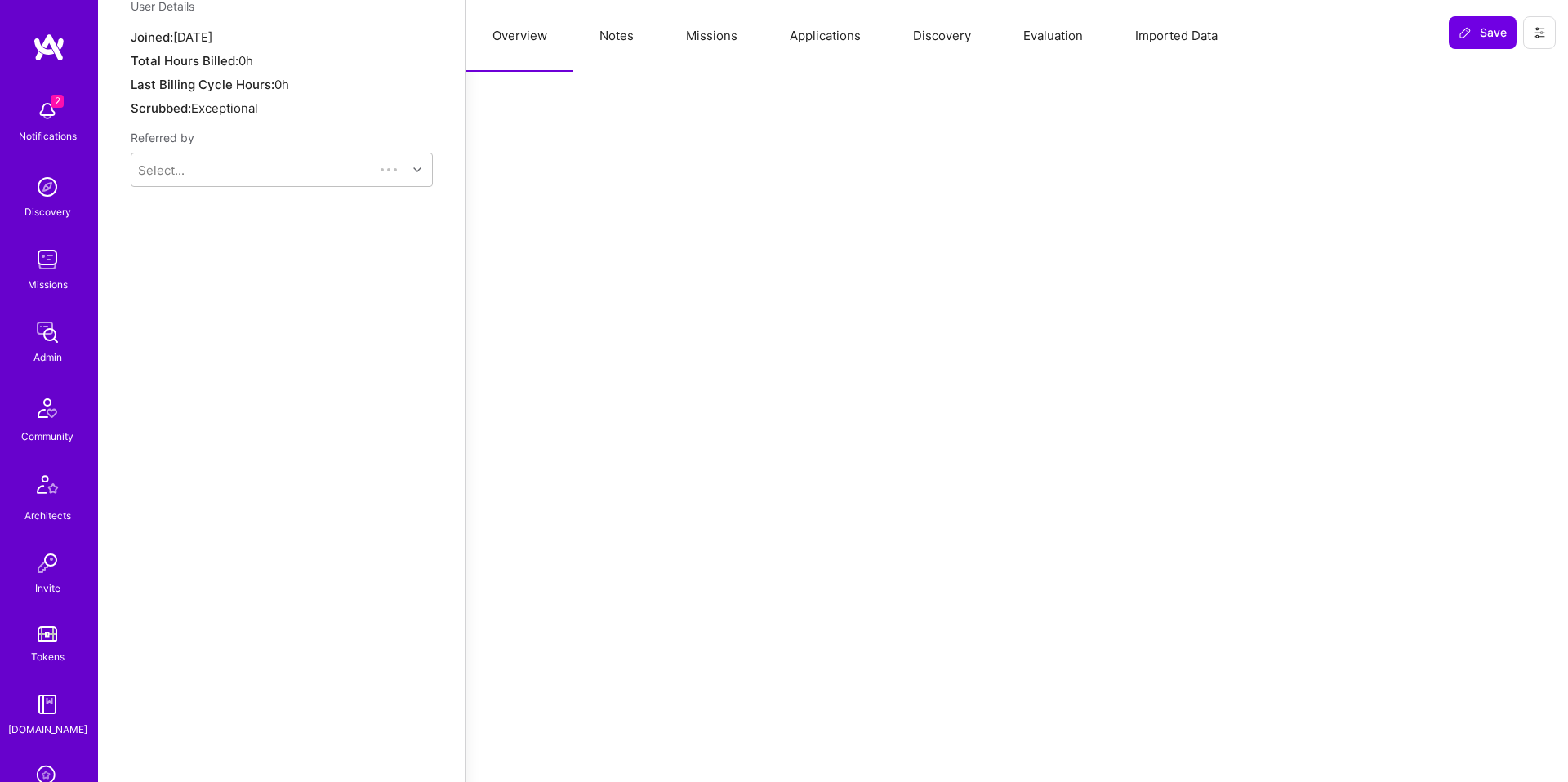
click at [1061, 43] on button "Evaluation" at bounding box center [1053, 36] width 112 height 72
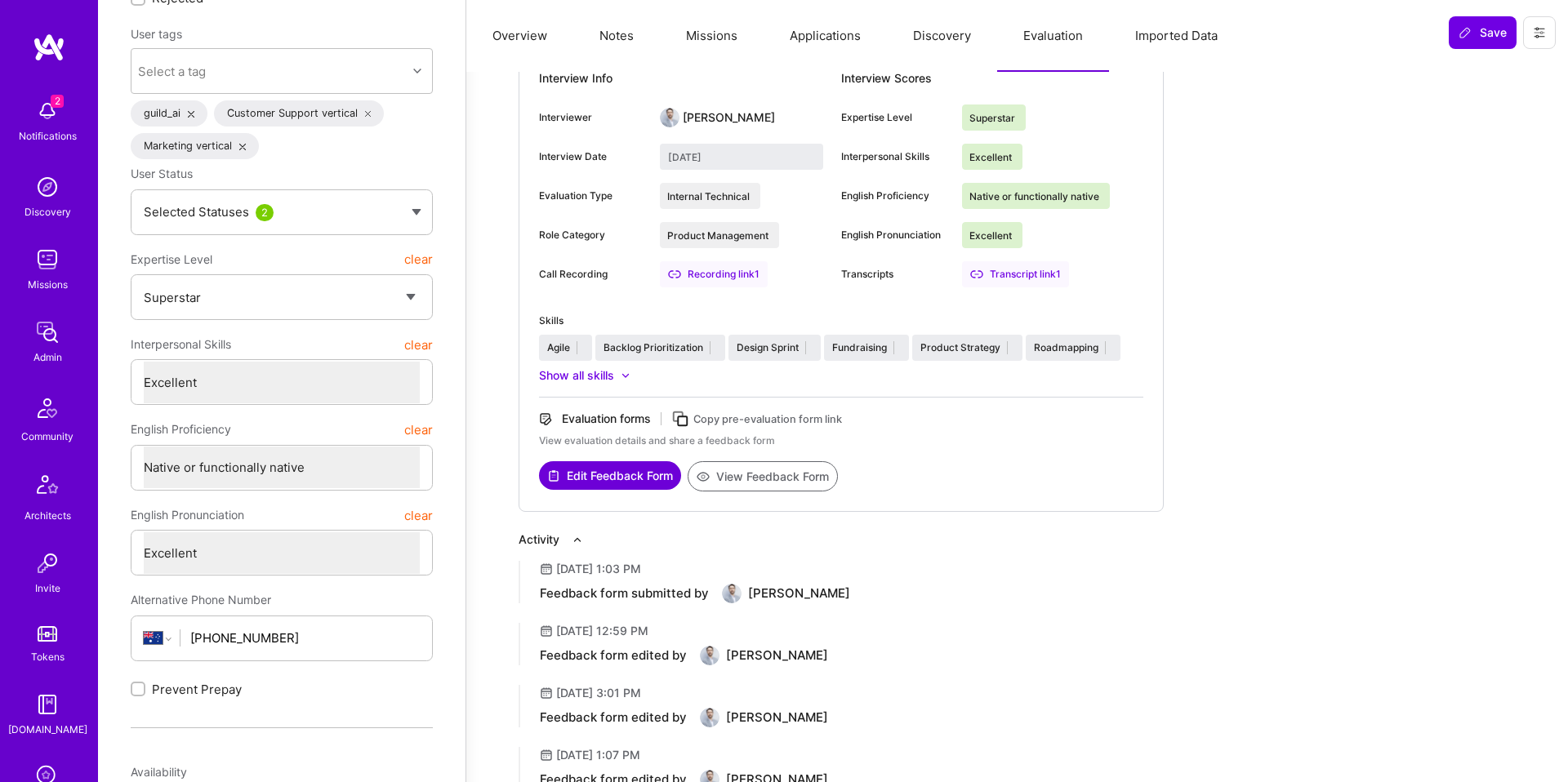
scroll to position [158, 0]
click at [793, 486] on button "View Feedback Form" at bounding box center [763, 474] width 150 height 30
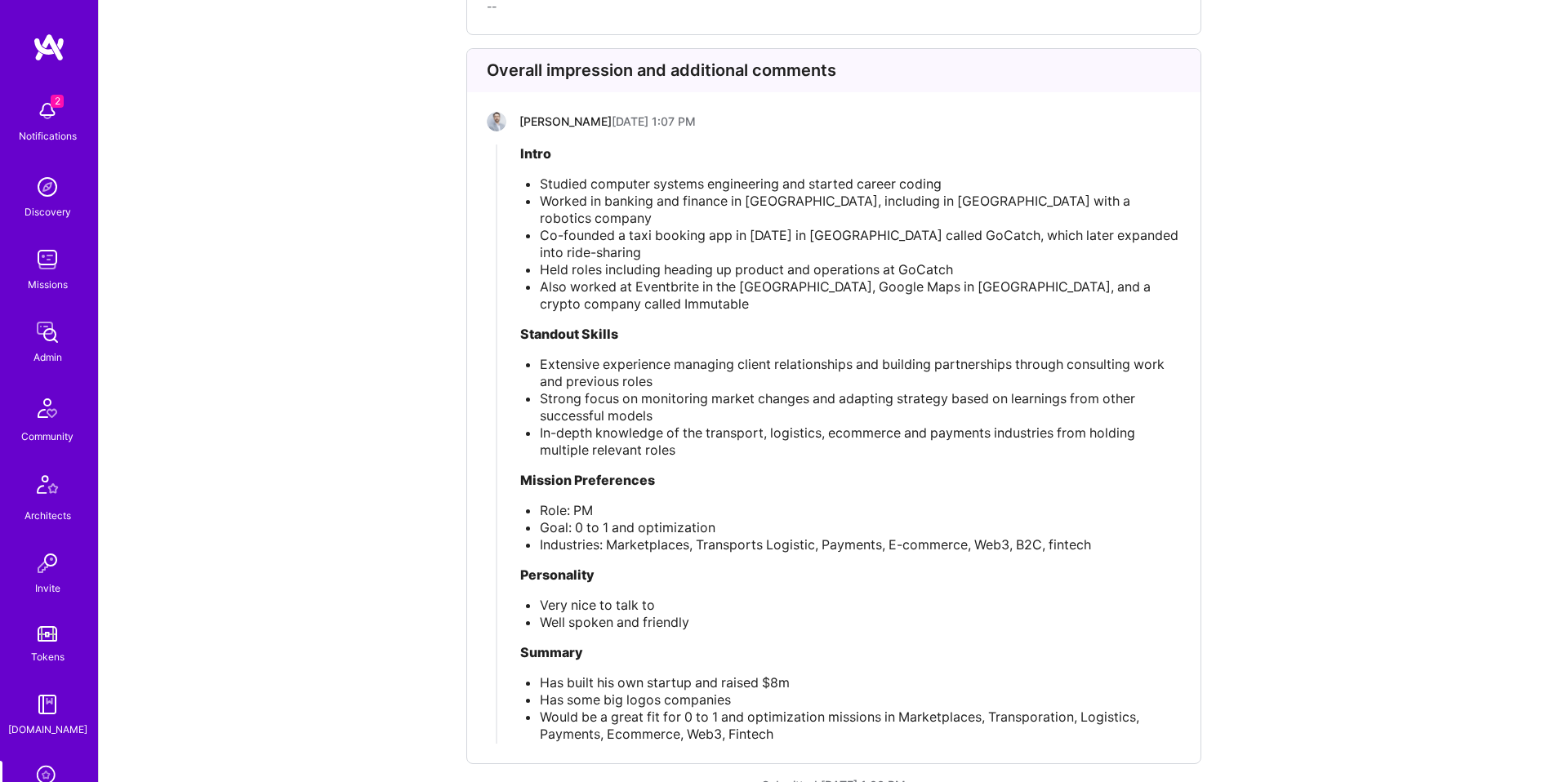
scroll to position [4073, 0]
